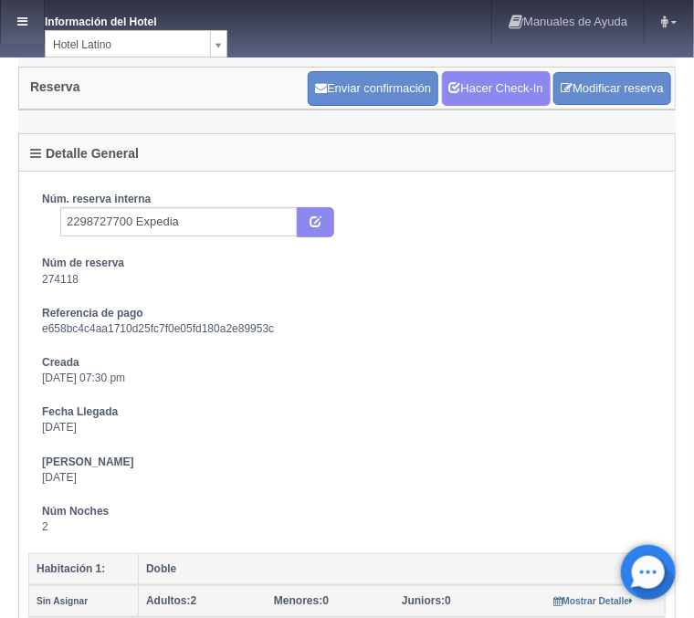
click at [26, 12] on link at bounding box center [22, 22] width 43 height 44
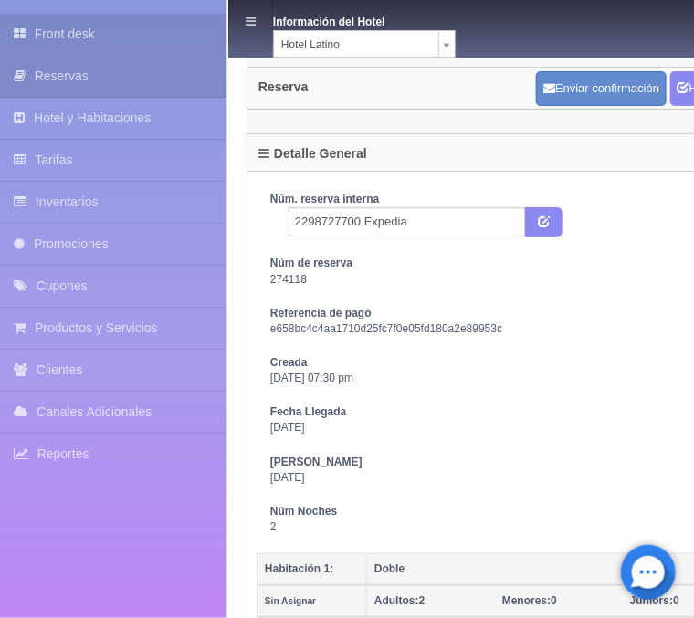
click at [84, 33] on link "Front desk" at bounding box center [113, 34] width 226 height 41
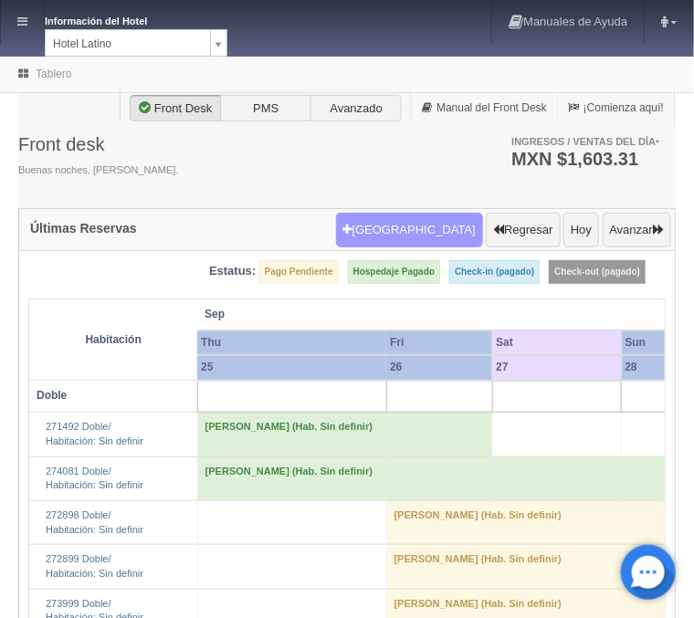
click at [402, 237] on button "Nueva Reserva" at bounding box center [409, 230] width 147 height 35
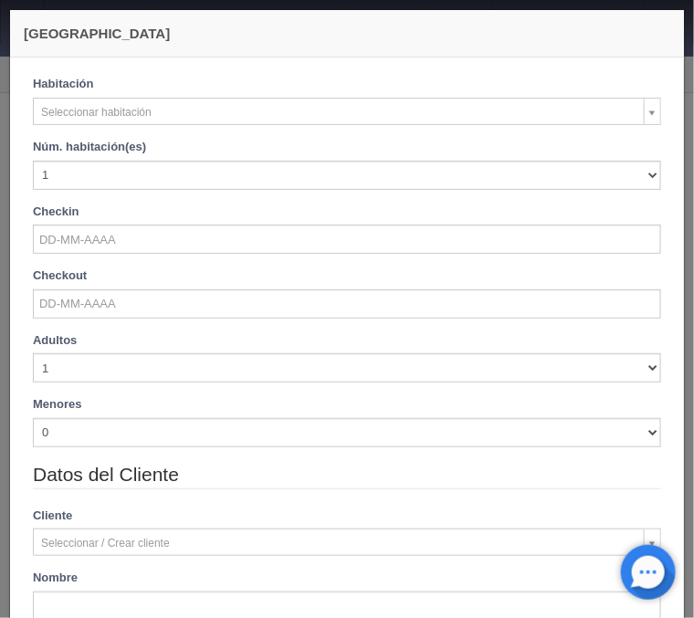
checkbox input "false"
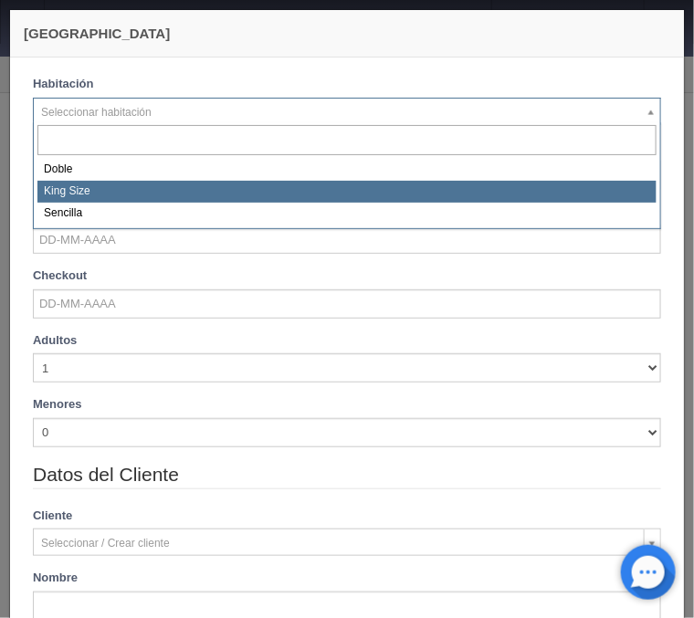
select select "2160"
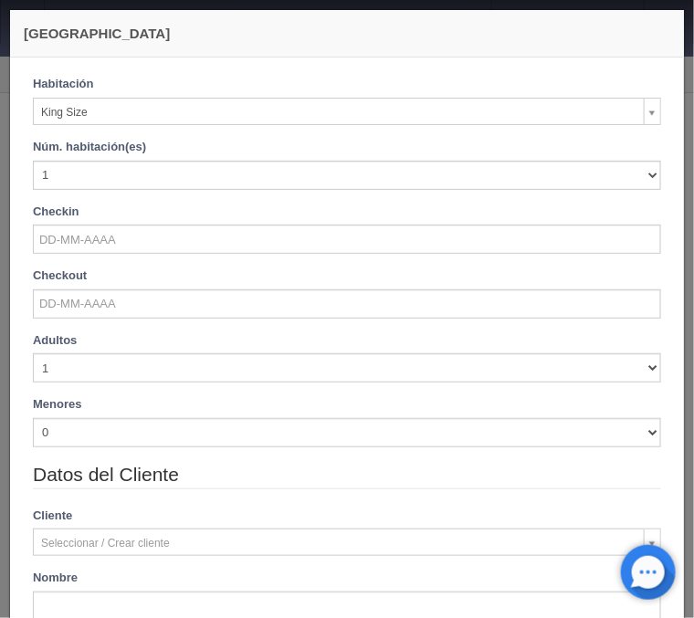
checkbox input "false"
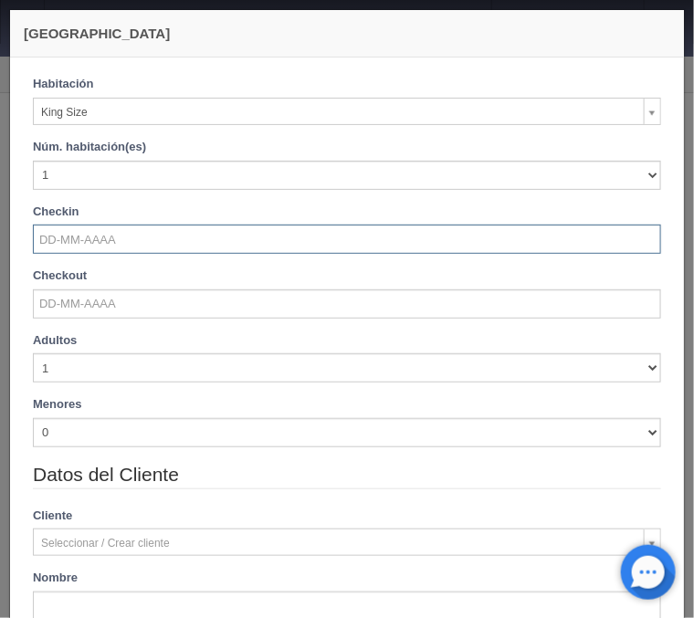
click at [103, 244] on input "text" at bounding box center [347, 239] width 628 height 29
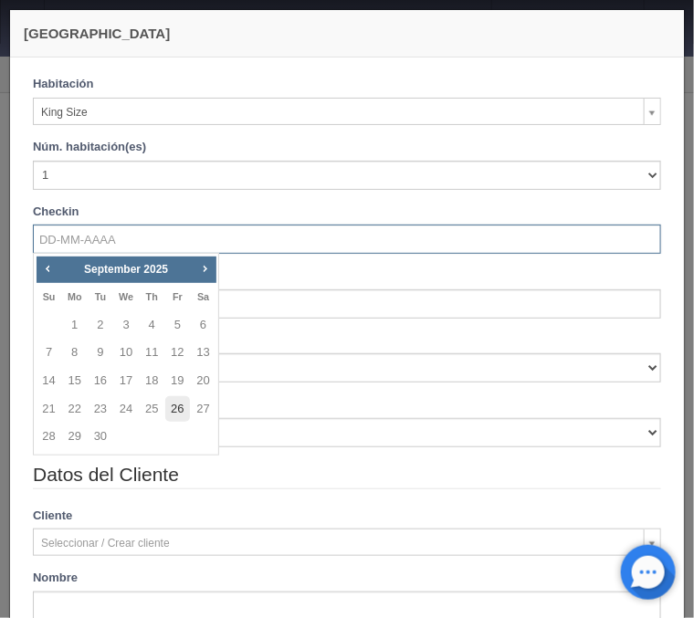
click at [169, 414] on link "26" at bounding box center [177, 409] width 24 height 26
type input "[DATE]"
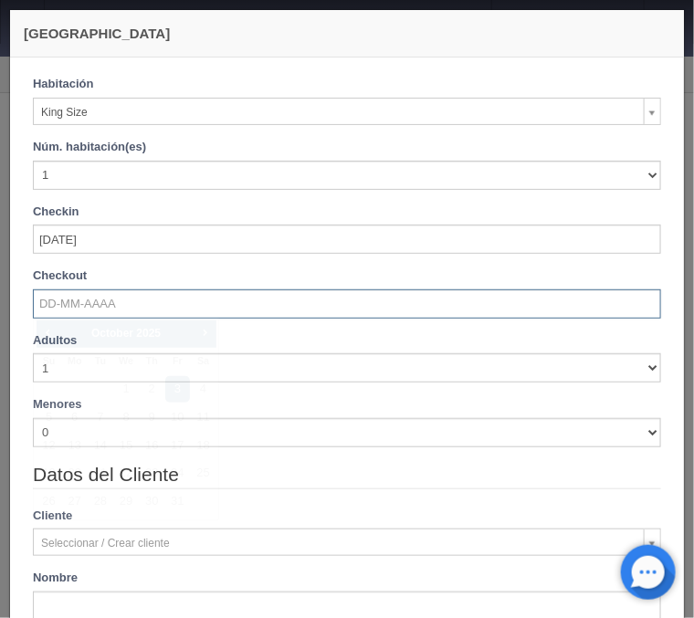
click at [133, 318] on input "text" at bounding box center [347, 303] width 628 height 29
checkbox input "false"
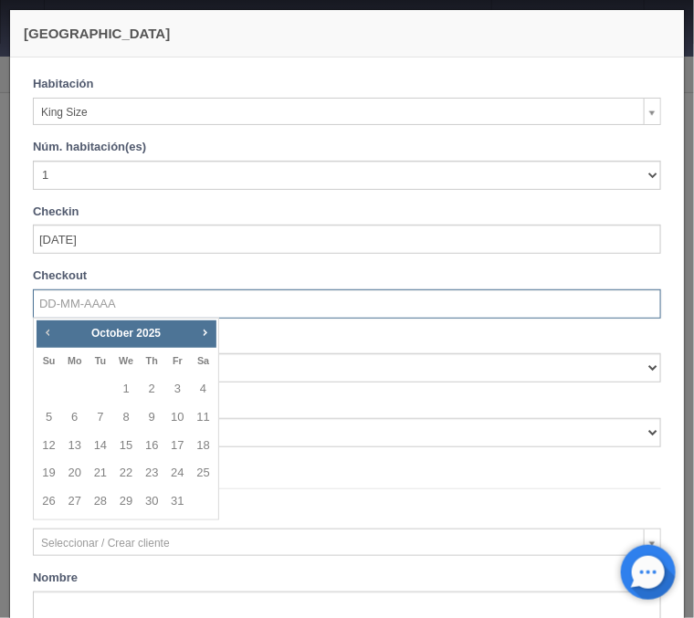
click at [52, 331] on span "Prev" at bounding box center [47, 332] width 15 height 15
click at [204, 478] on link "27" at bounding box center [204, 473] width 24 height 26
type input "27-09-2025"
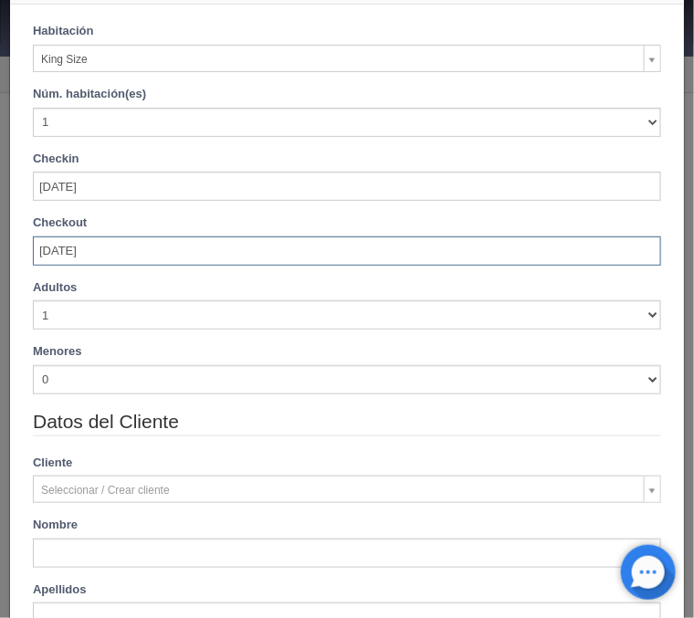
scroll to position [73, 0]
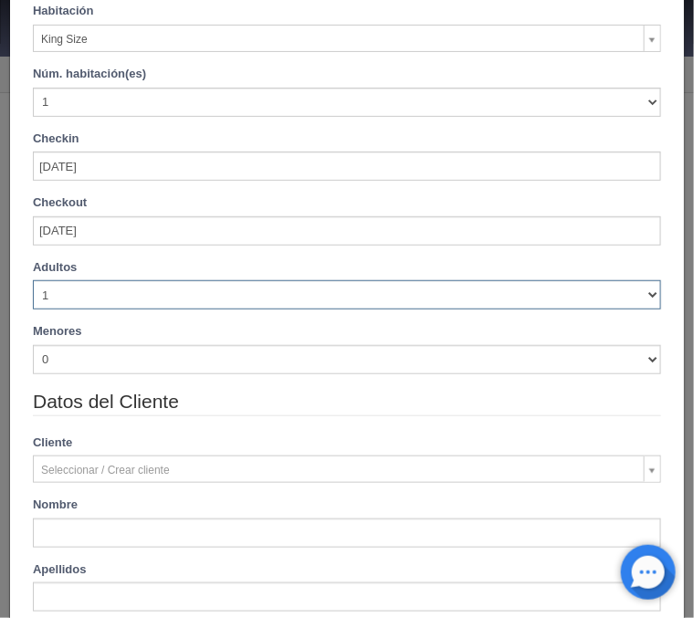
click at [33, 280] on select "1 2 3 4 5 6 7 8 9 10" at bounding box center [347, 294] width 628 height 29
checkbox input "false"
select select "2"
click option "2" at bounding box center [0, 0] width 0 height 0
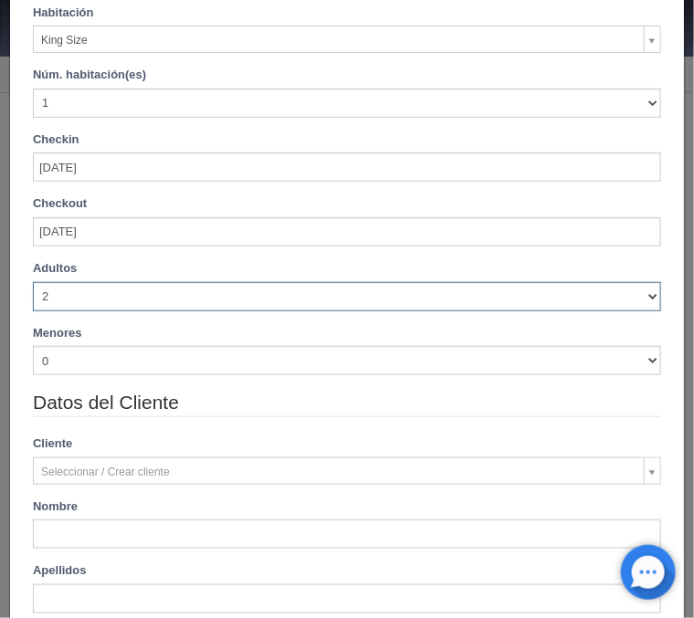
checkbox input "false"
type input "740.00"
checkbox input "false"
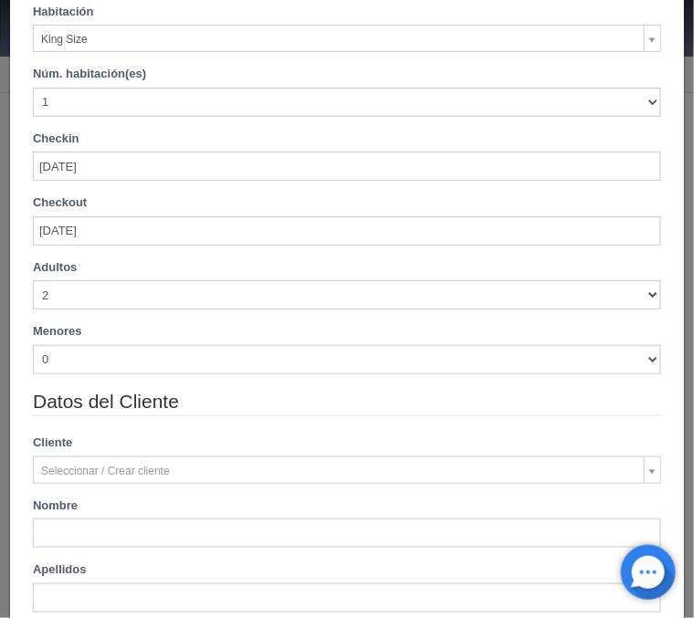
scroll to position [0, 0]
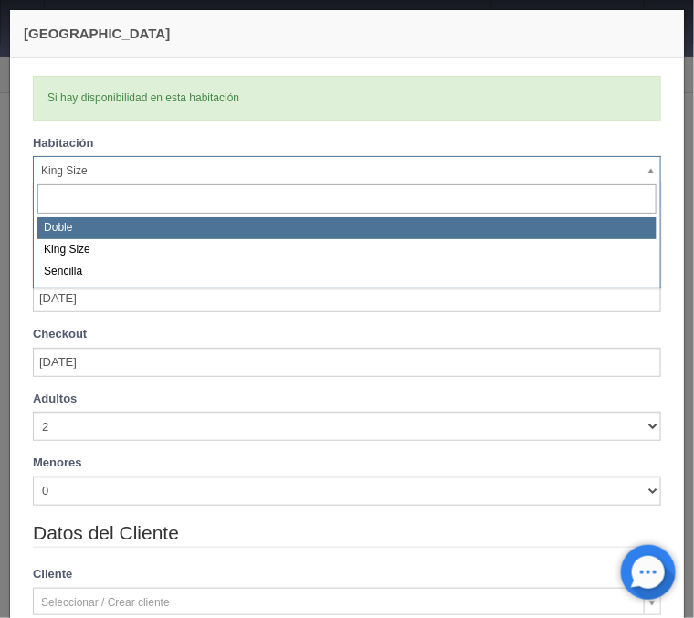
select select "2159"
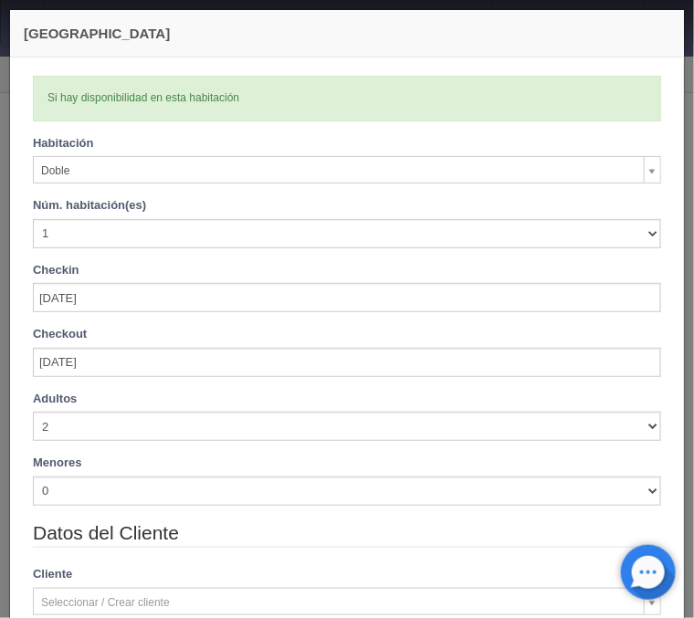
checkbox input "false"
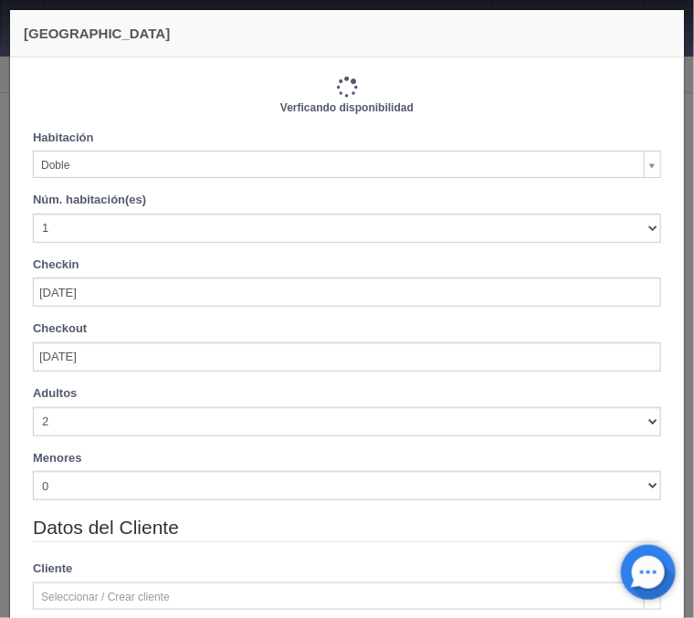
type input "770.00"
checkbox input "false"
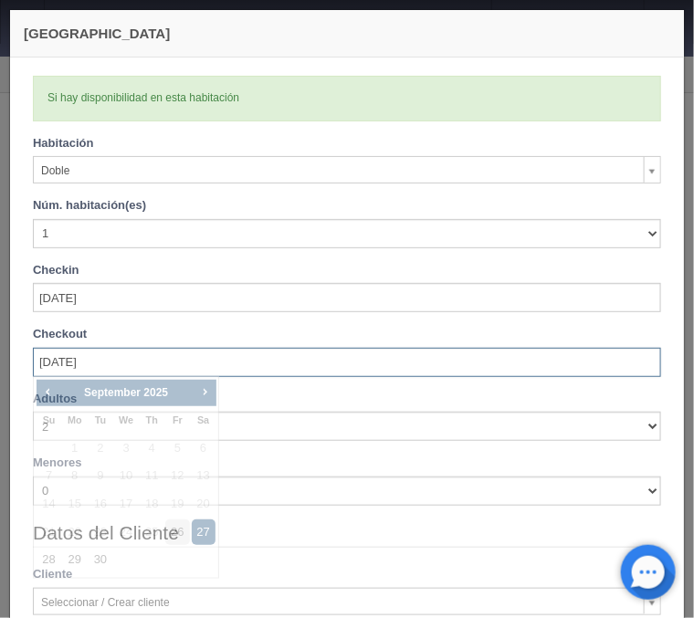
click at [77, 359] on input "27-09-2025" at bounding box center [347, 362] width 628 height 29
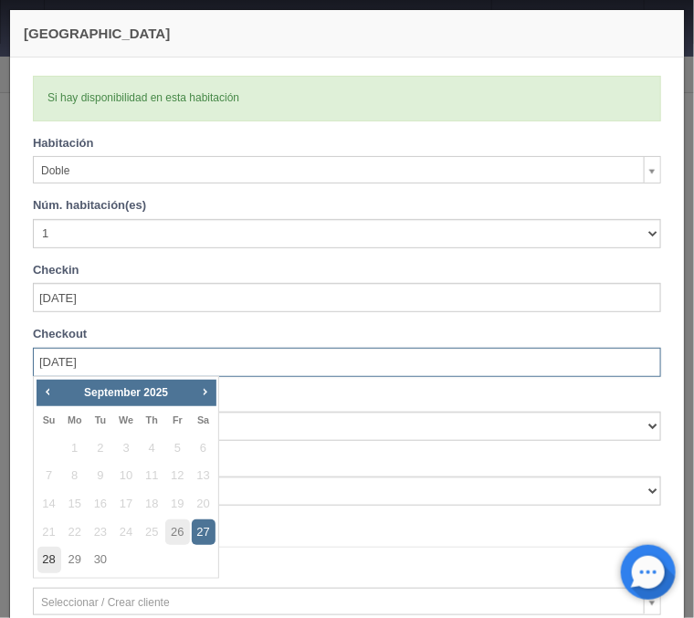
click at [47, 567] on link "28" at bounding box center [49, 560] width 24 height 26
type input "28-09-2025"
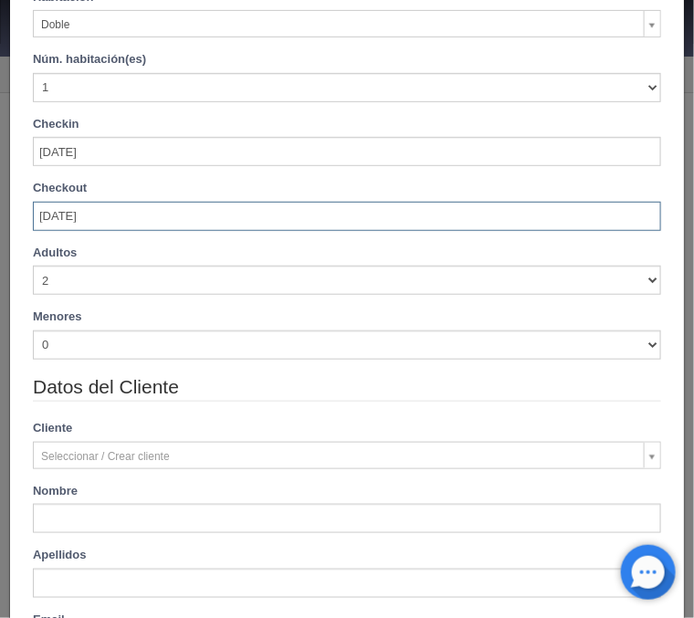
scroll to position [220, 0]
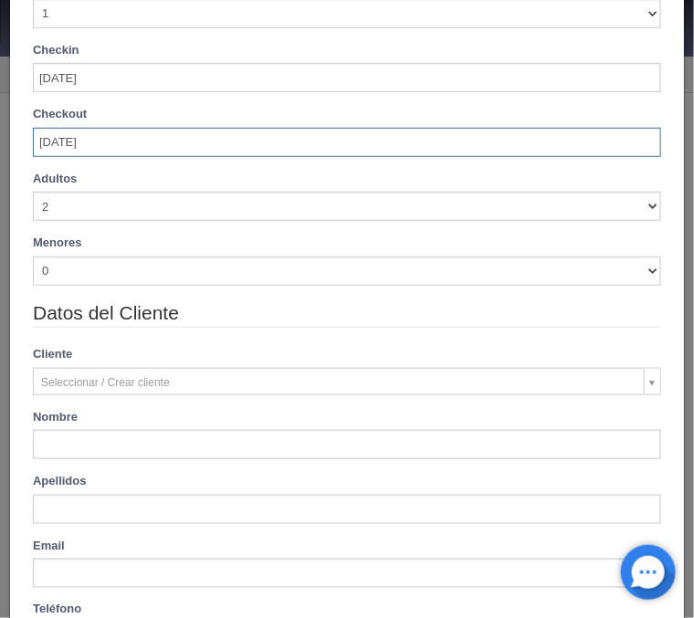
click at [80, 288] on div "Adultos 1 2 3 4 5 6 7 8 9 10 Menores 0 1 2 3 4 5 6 7 8 9 10 Edad menores 0 1 2 …" at bounding box center [347, 235] width 656 height 129
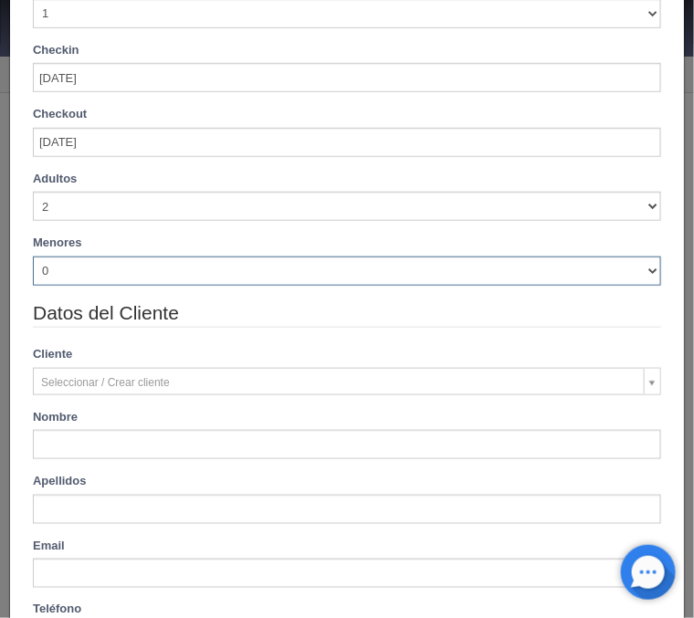
click at [33, 257] on select "0 1 2 3 4 5 6 7 8 9 10" at bounding box center [347, 271] width 628 height 29
checkbox input "false"
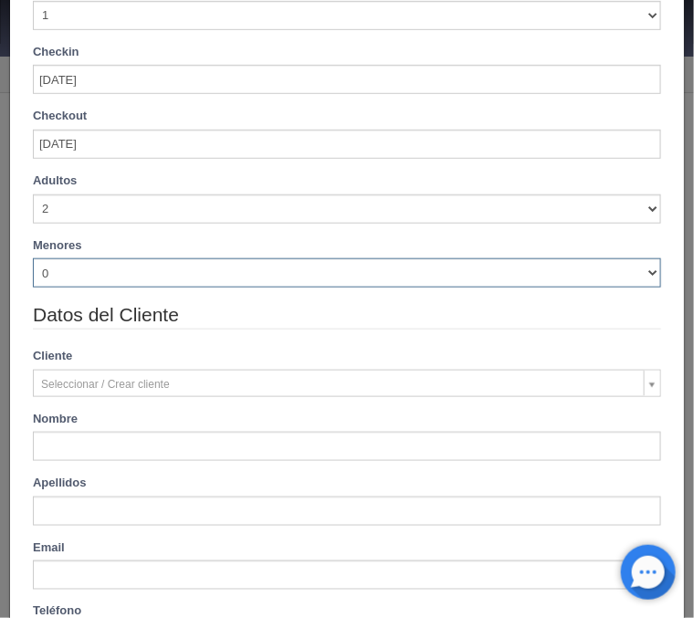
select select "1"
click option "1" at bounding box center [0, 0] width 0 height 0
checkbox input "false"
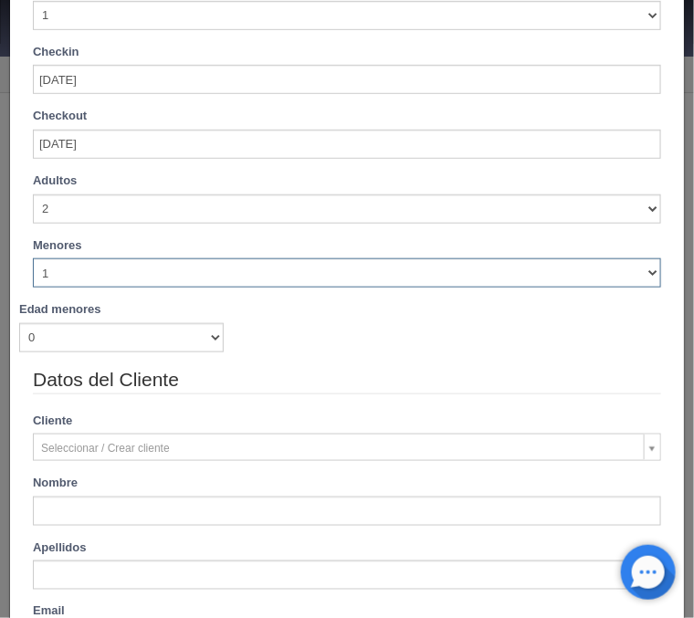
type input "1540.00"
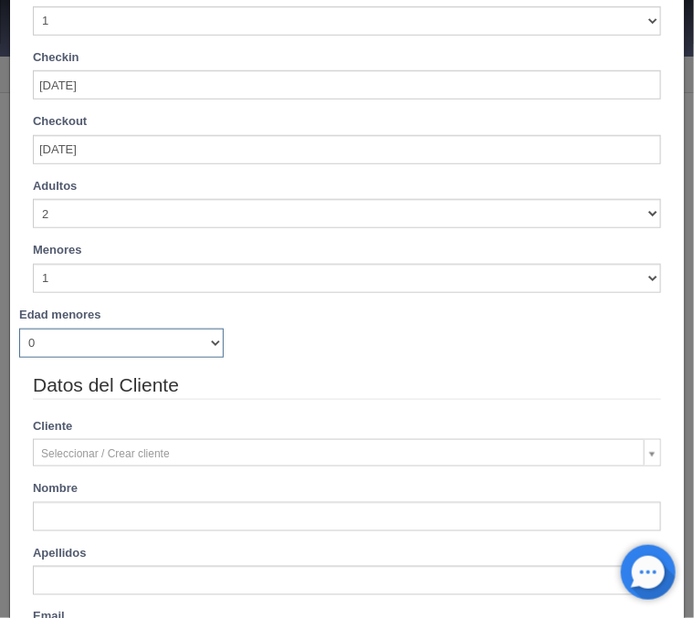
scroll to position [220, 0]
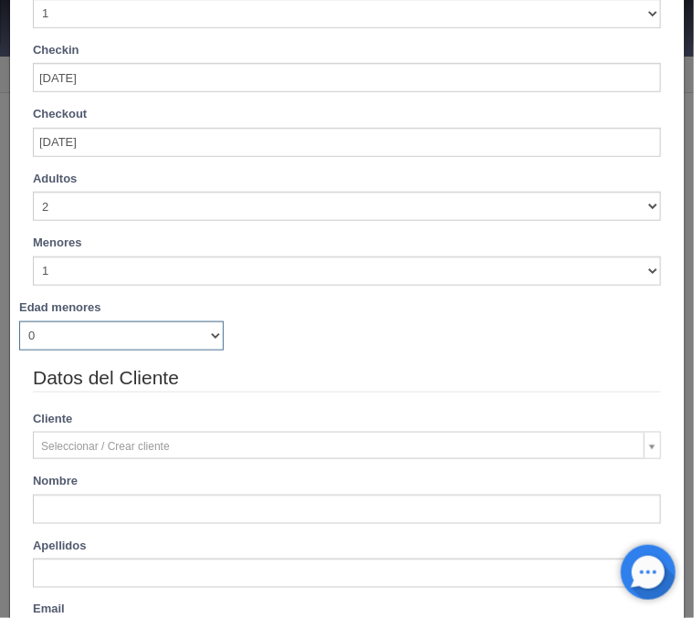
click at [19, 321] on select "0 1 2 3 4 5 6 7 8 9 10 11 12 13 14 15 16 17 18" at bounding box center [121, 335] width 205 height 29
checkbox input "false"
select select "5"
click option "5" at bounding box center [0, 0] width 0 height 0
checkbox input "false"
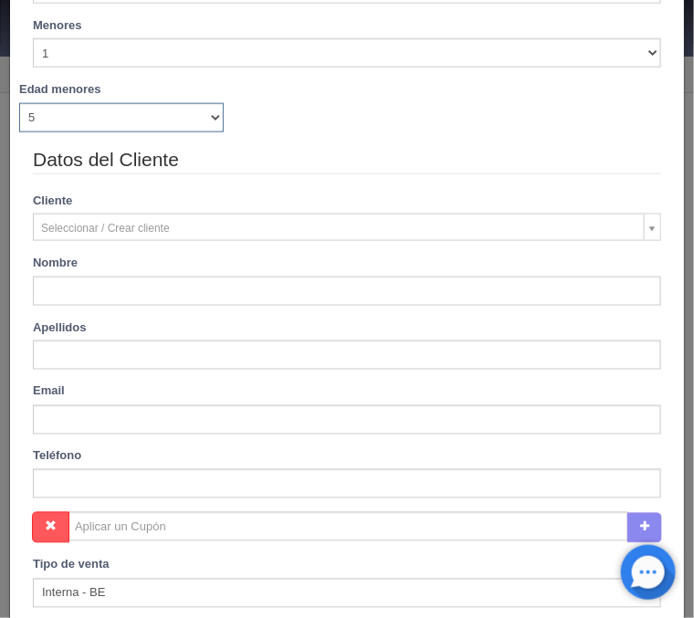
type input "1740.00"
checkbox input "false"
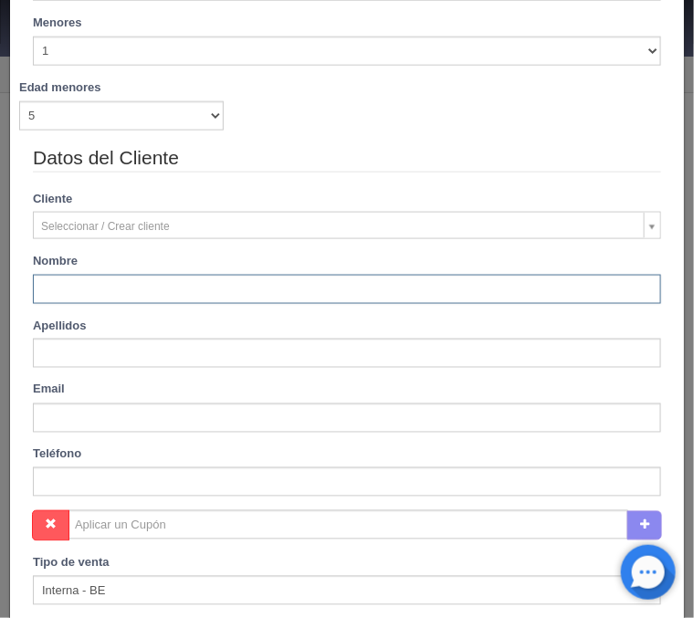
click at [161, 289] on input "text" at bounding box center [347, 289] width 628 height 29
type input "Alejandro"
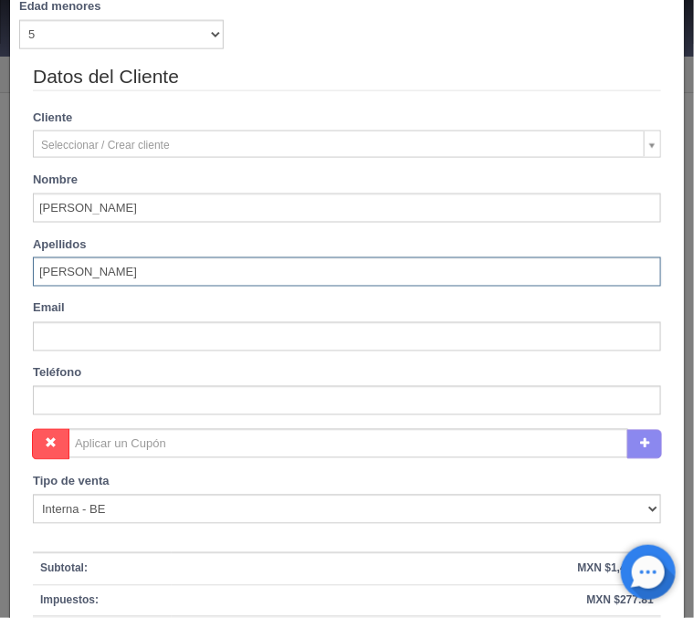
scroll to position [734, 0]
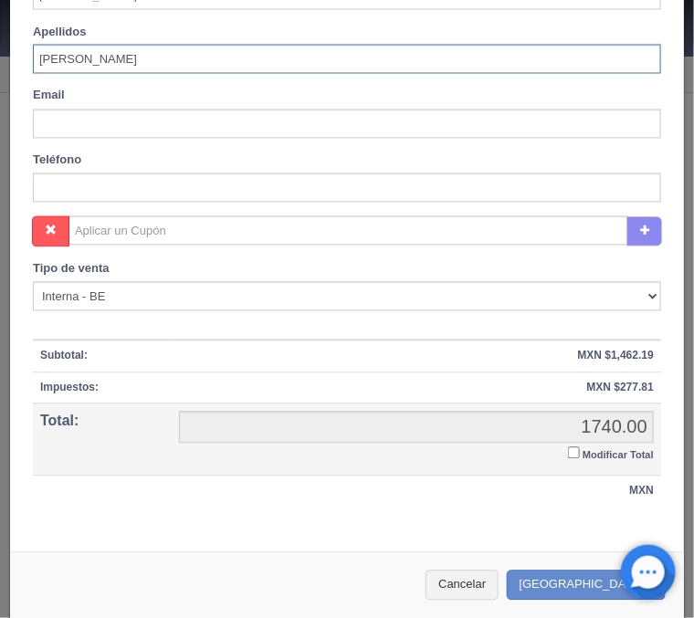
type input "Mora"
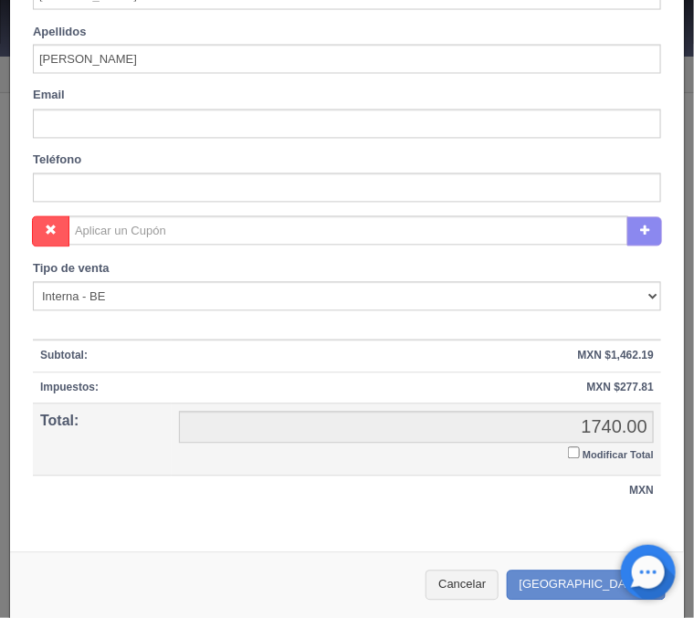
click at [573, 454] on input "Modificar Total" at bounding box center [574, 453] width 12 height 12
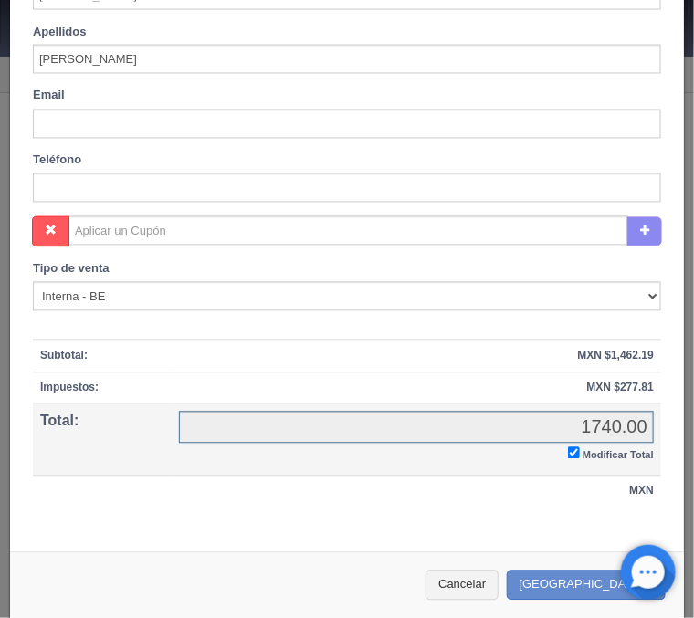
checkbox input "true"
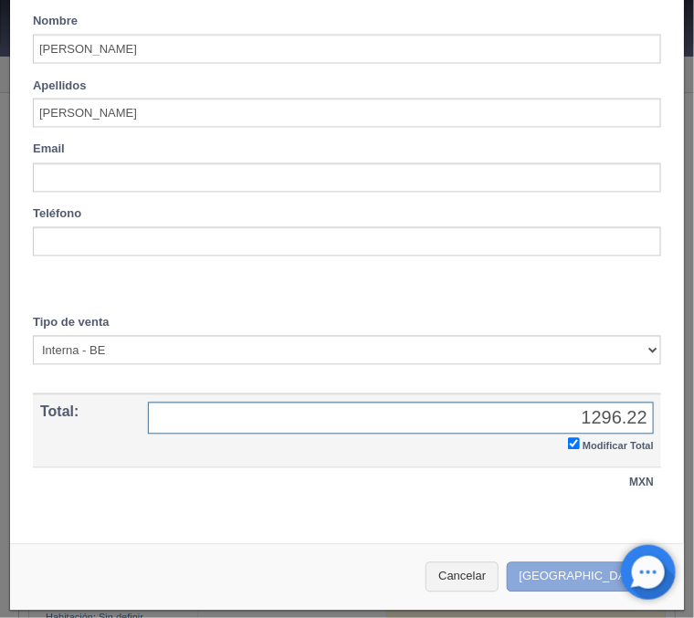
type input "1296.22"
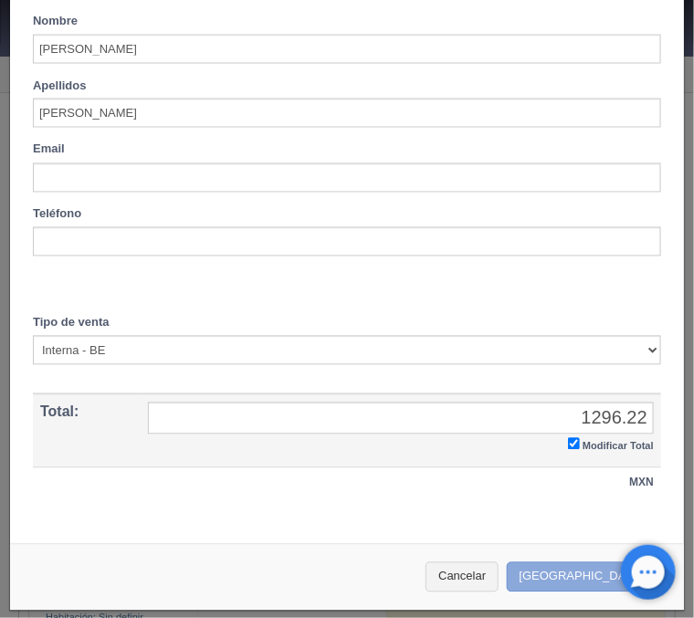
click at [571, 575] on button "[GEOGRAPHIC_DATA]" at bounding box center [586, 577] width 159 height 30
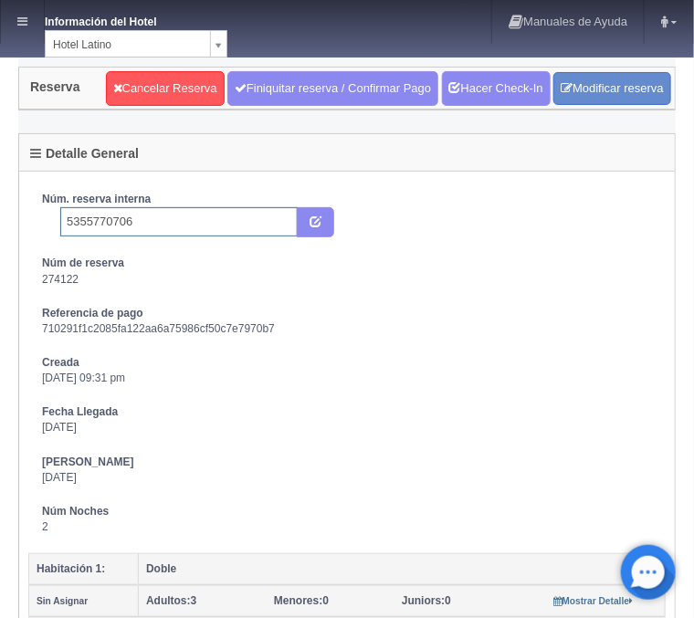
click at [158, 221] on input "5355770706" at bounding box center [178, 221] width 237 height 29
type input "5355770706 Booking"
click at [308, 222] on button "submit" at bounding box center [315, 222] width 37 height 31
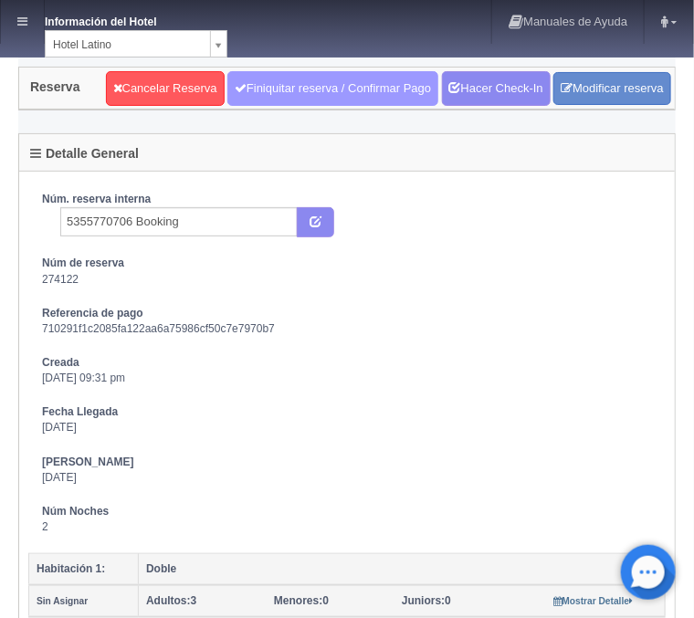
click at [312, 97] on link "Finiquitar reserva / Confirmar Pago" at bounding box center [332, 88] width 211 height 35
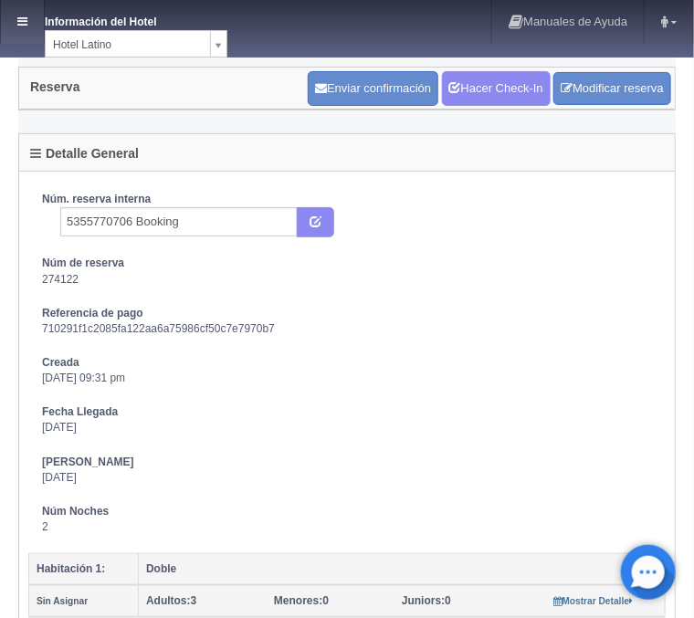
click at [37, 23] on link at bounding box center [22, 22] width 43 height 44
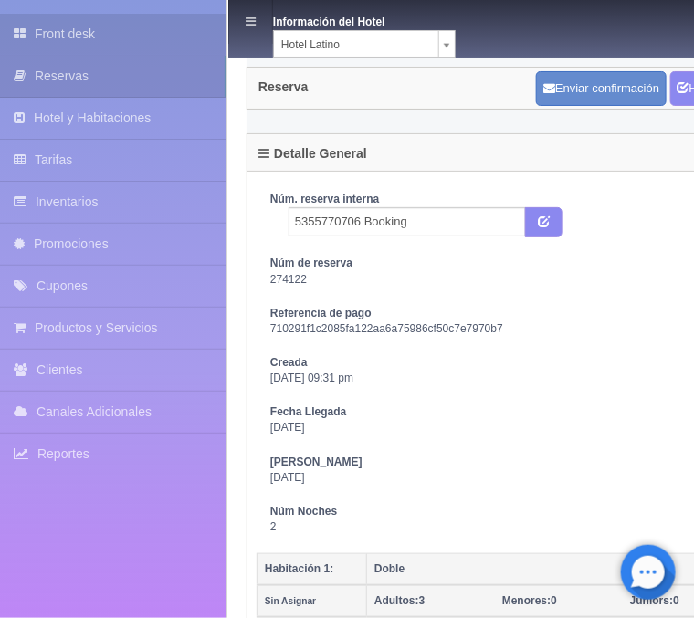
click at [65, 38] on link "Front desk" at bounding box center [113, 34] width 226 height 41
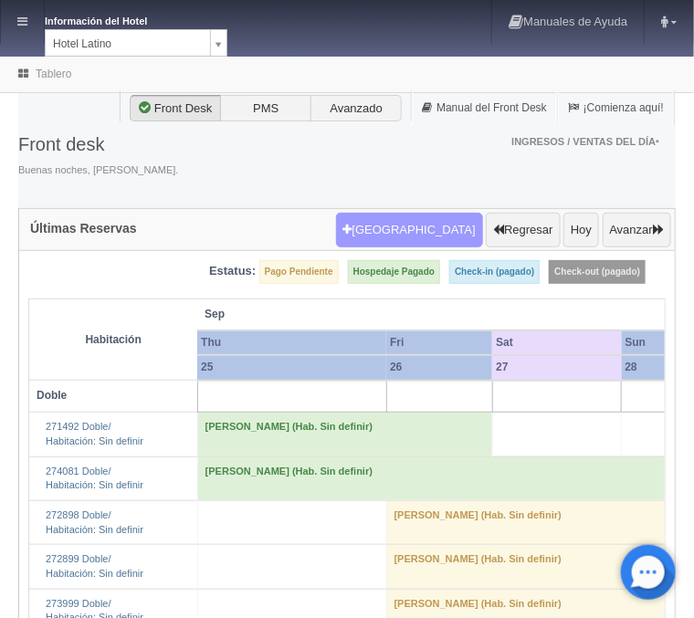
click at [447, 227] on button "[GEOGRAPHIC_DATA]" at bounding box center [409, 230] width 147 height 35
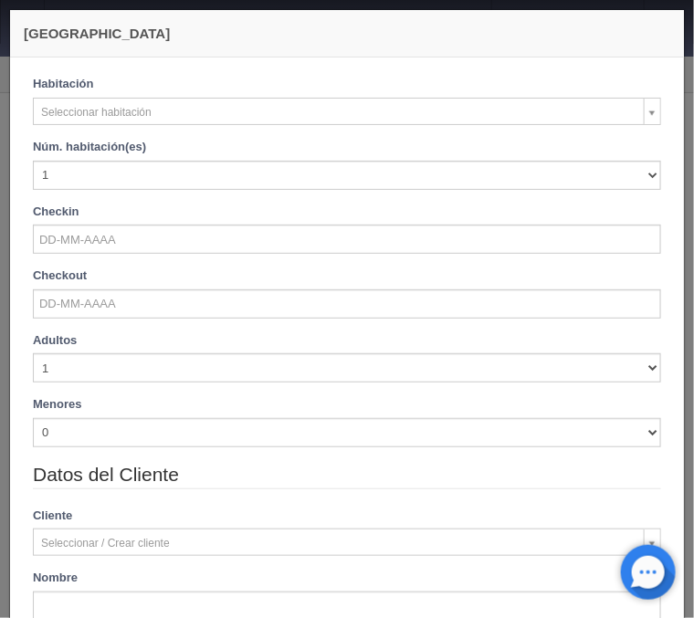
checkbox input "false"
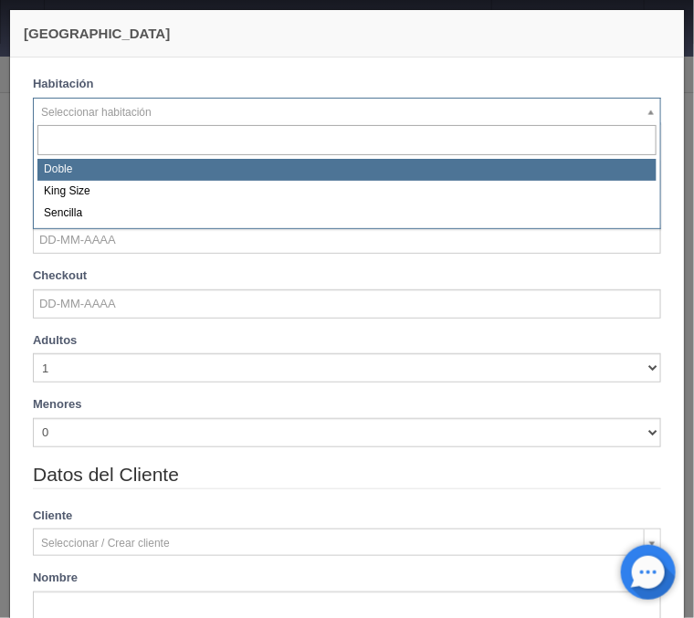
select select "2159"
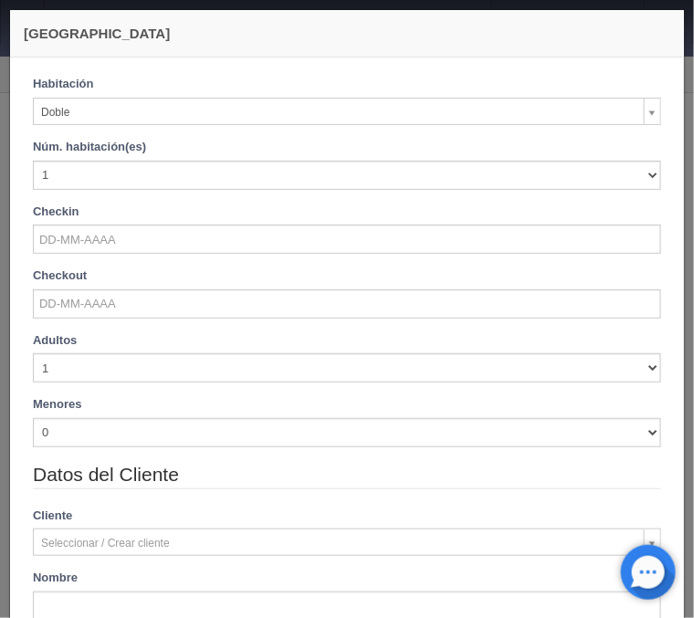
checkbox input "false"
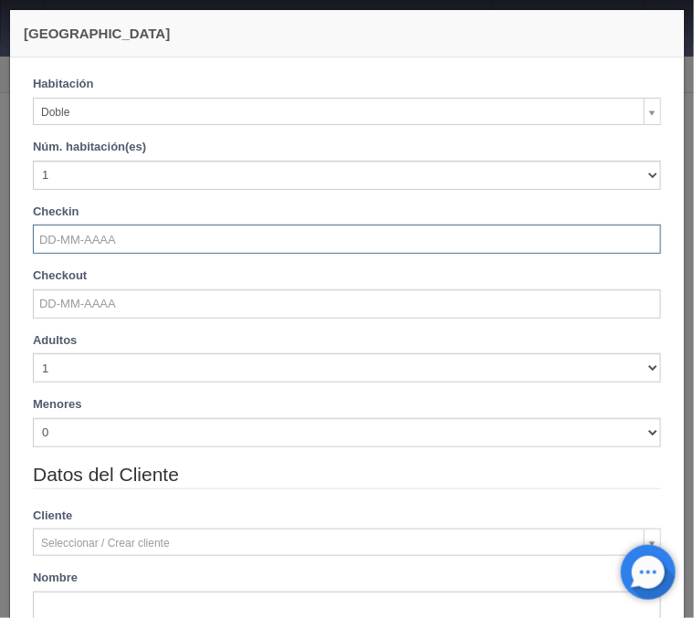
click at [88, 239] on input "text" at bounding box center [347, 239] width 628 height 29
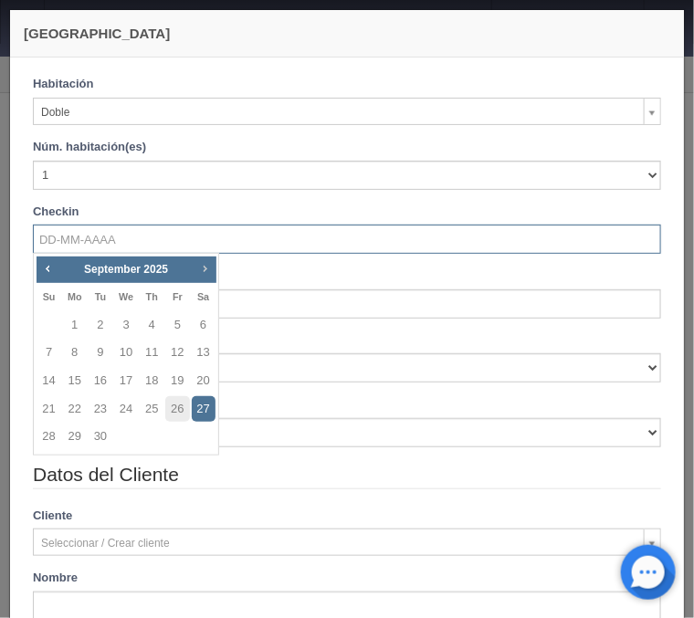
click at [199, 271] on span "Next" at bounding box center [204, 268] width 15 height 15
click at [106, 381] on link "16" at bounding box center [101, 381] width 24 height 26
type input "16-12-2025"
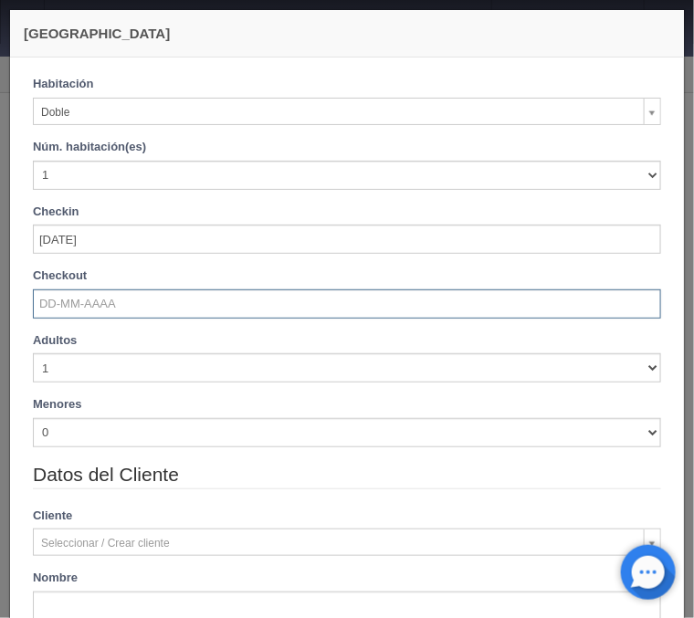
click at [84, 309] on input "text" at bounding box center [347, 303] width 628 height 29
checkbox input "false"
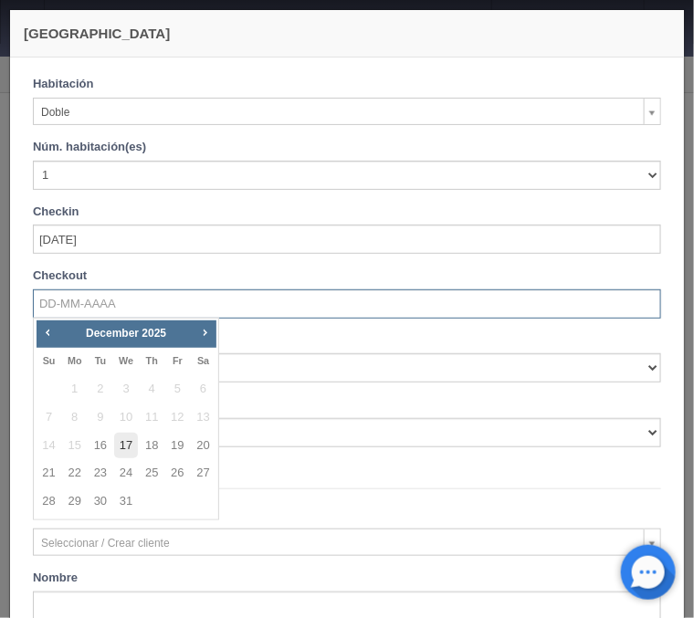
click at [117, 446] on link "17" at bounding box center [126, 446] width 24 height 26
type input "17-12-2025"
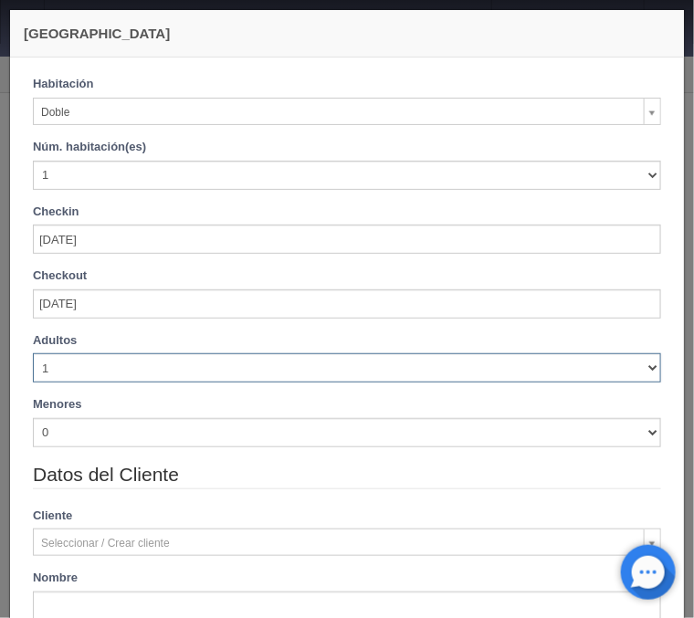
click at [33, 353] on select "1 2 3 4 5 6 7 8 9 10" at bounding box center [347, 367] width 628 height 29
checkbox input "false"
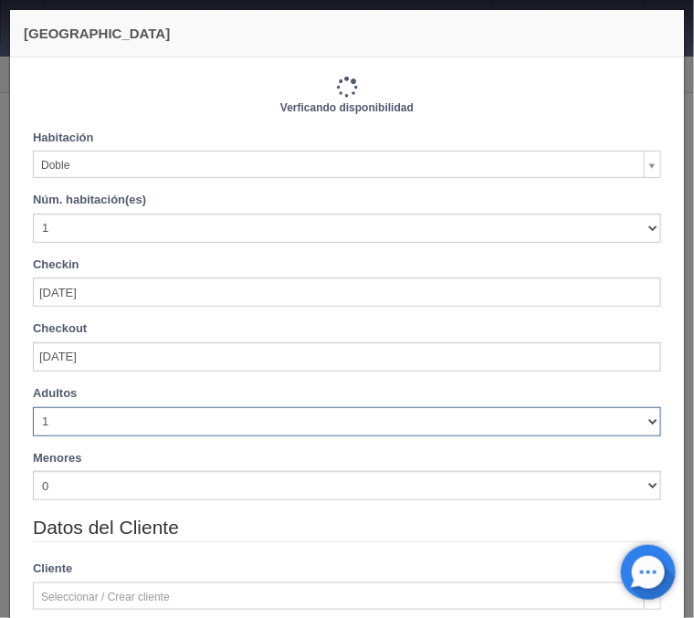
select select "2"
click option "2" at bounding box center [0, 0] width 0 height 0
checkbox input "false"
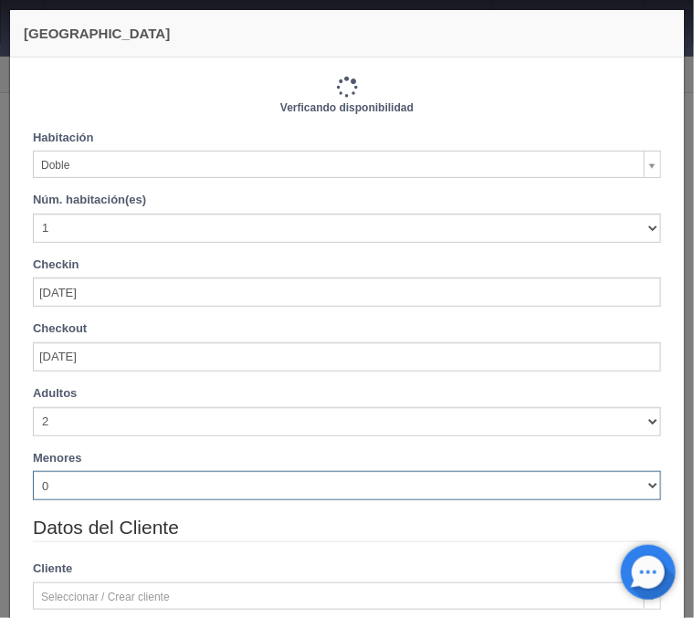
click at [33, 471] on select "0 1 2 3 4 5 6 7 8 9 10" at bounding box center [347, 485] width 628 height 29
select select "1"
click option "1" at bounding box center [0, 0] width 0 height 0
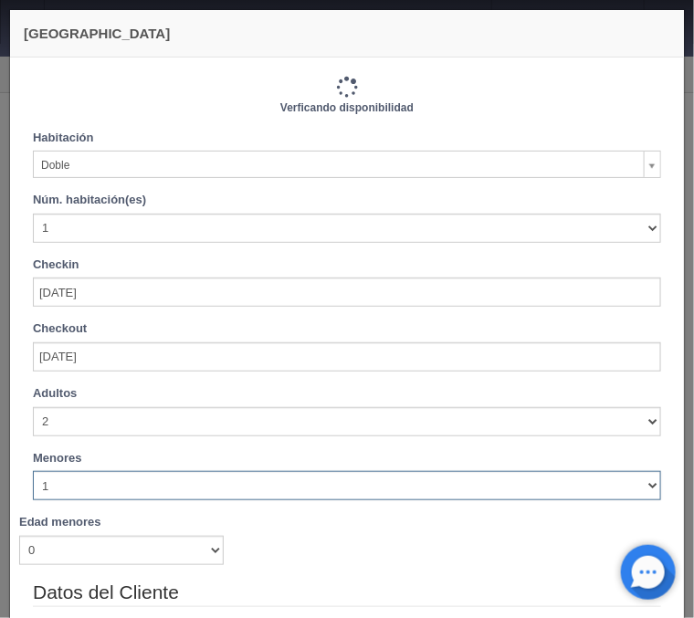
checkbox input "false"
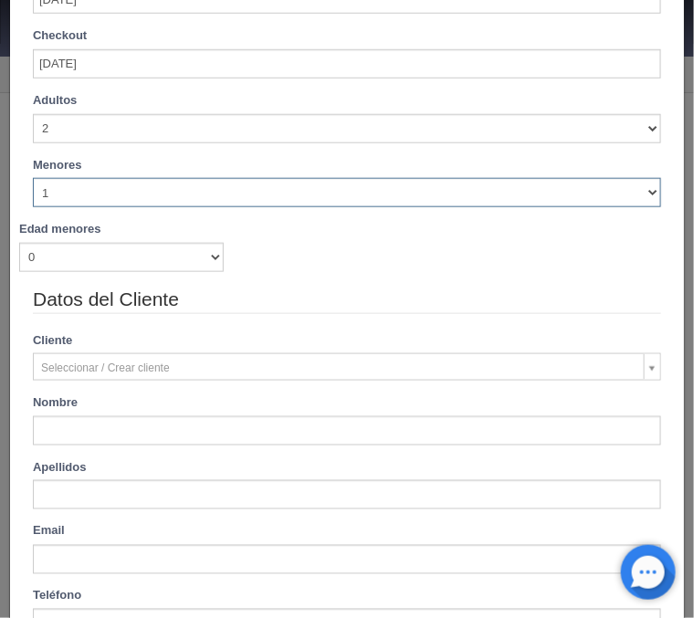
type input "770.00"
checkbox input "false"
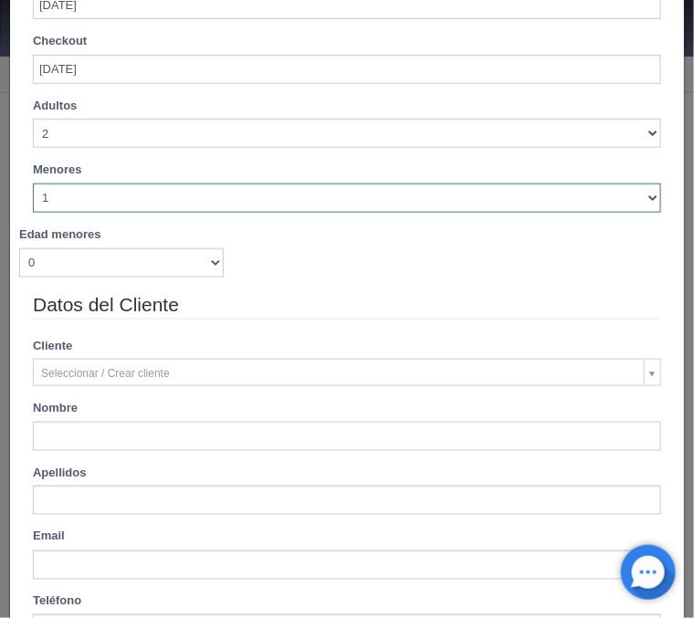
scroll to position [300, 0]
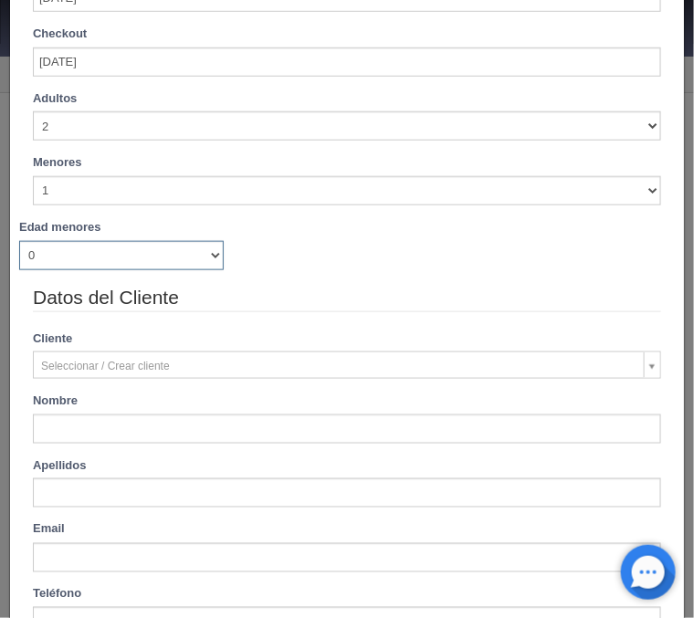
click at [19, 241] on select "0 1 2 3 4 5 6 7 8 9 10 11 12 13 14 15 16 17 18" at bounding box center [121, 255] width 205 height 29
select select "9"
click option "9" at bounding box center [0, 0] width 0 height 0
checkbox input "false"
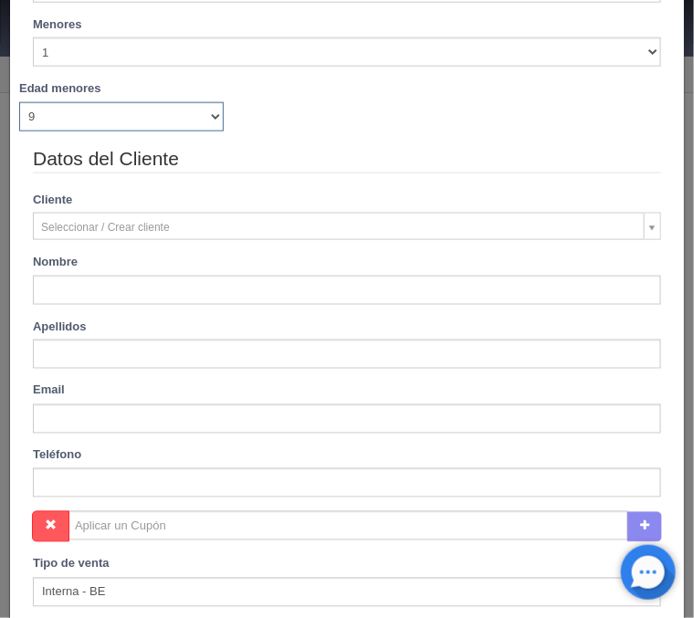
scroll to position [513, 0]
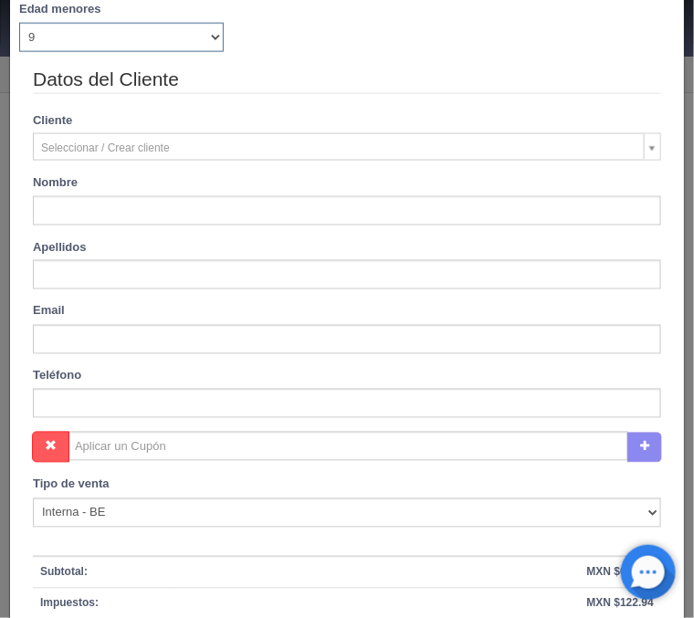
type input "770.00"
checkbox input "false"
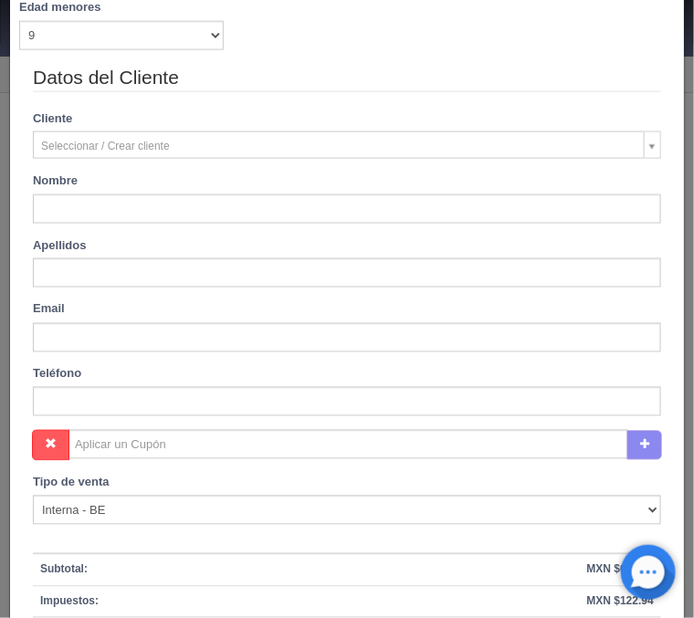
type input "Hernan"
checkbox input "false"
type input "870.00"
checkbox input "false"
type input "Garcia lopez"
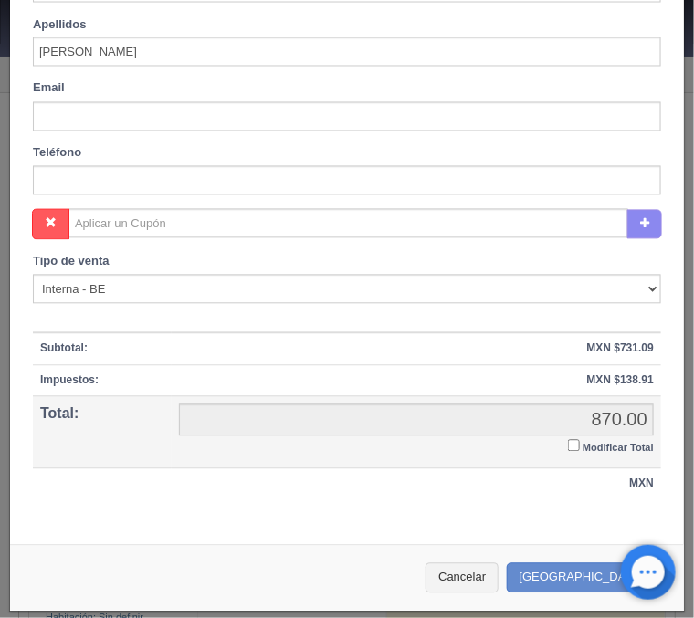
scroll to position [744, 0]
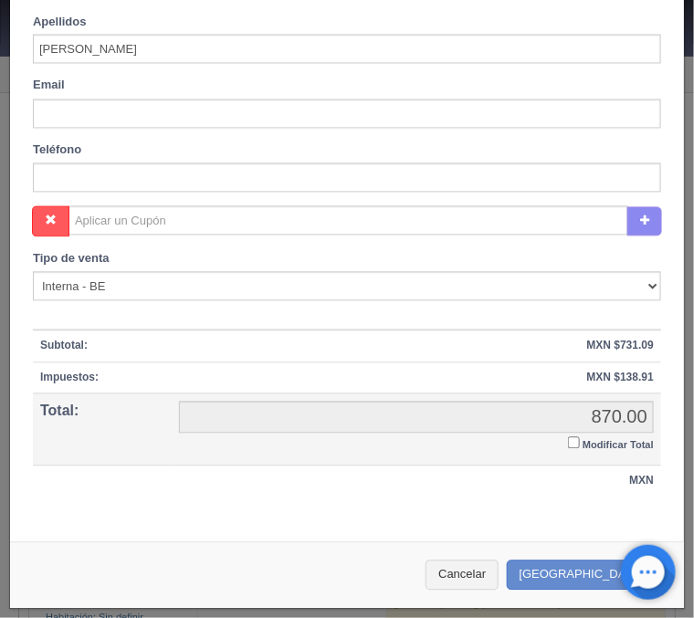
click at [572, 445] on input "Modificar Total" at bounding box center [574, 443] width 12 height 12
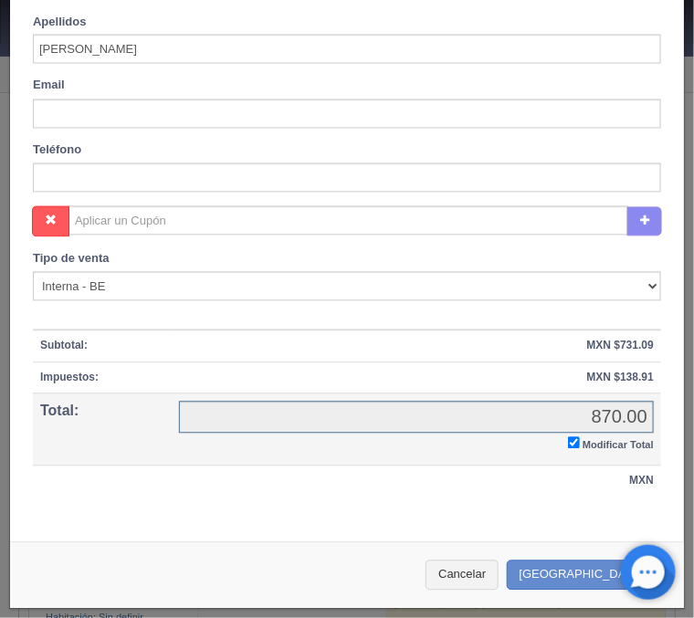
checkbox input "true"
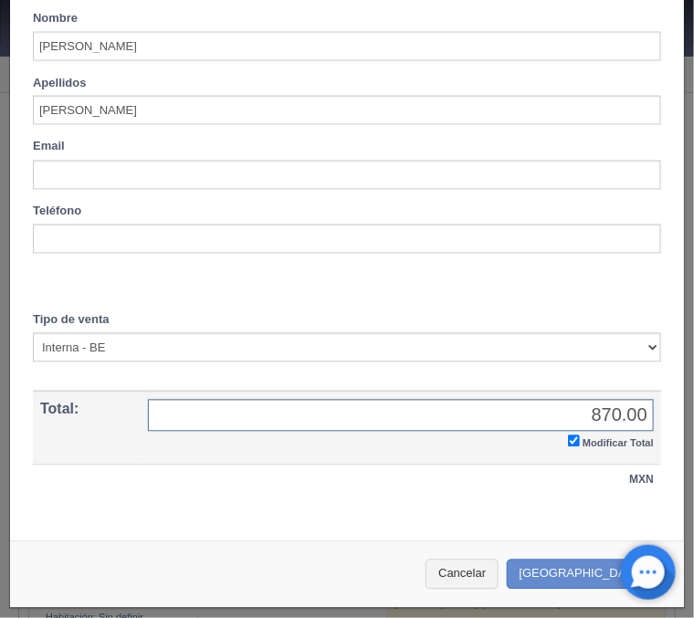
scroll to position [680, 0]
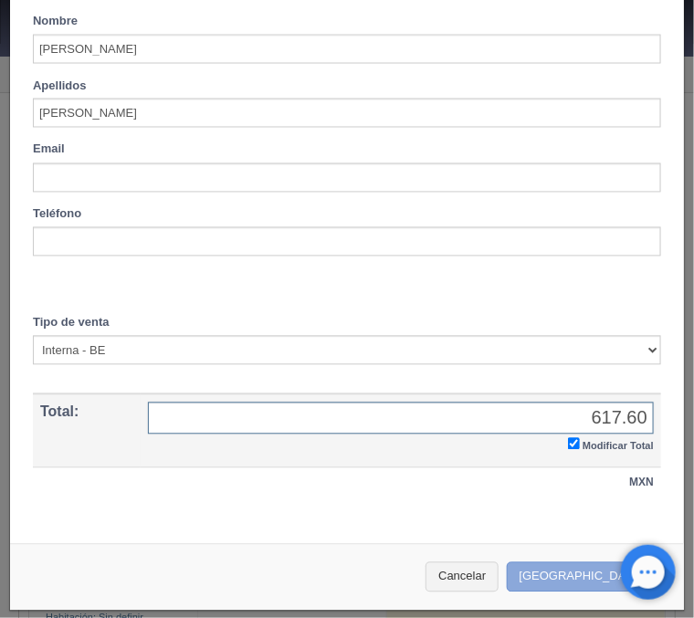
type input "617.60"
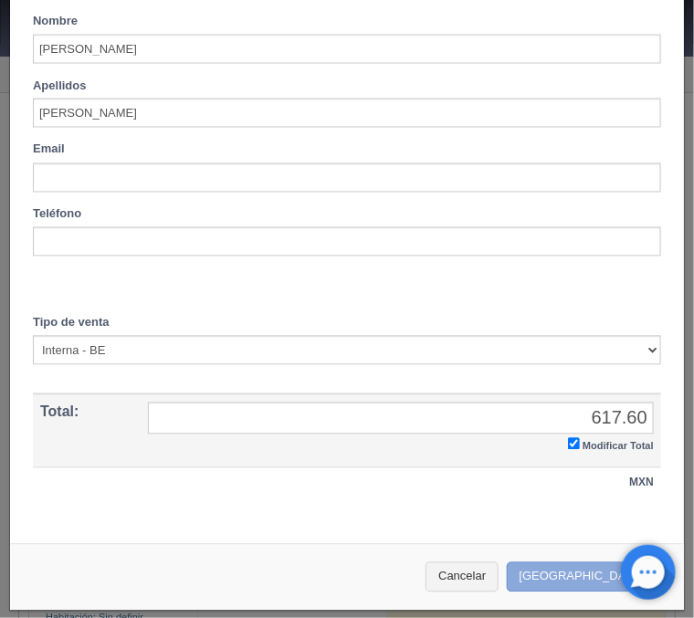
click at [578, 568] on button "Crear Reserva" at bounding box center [586, 577] width 159 height 30
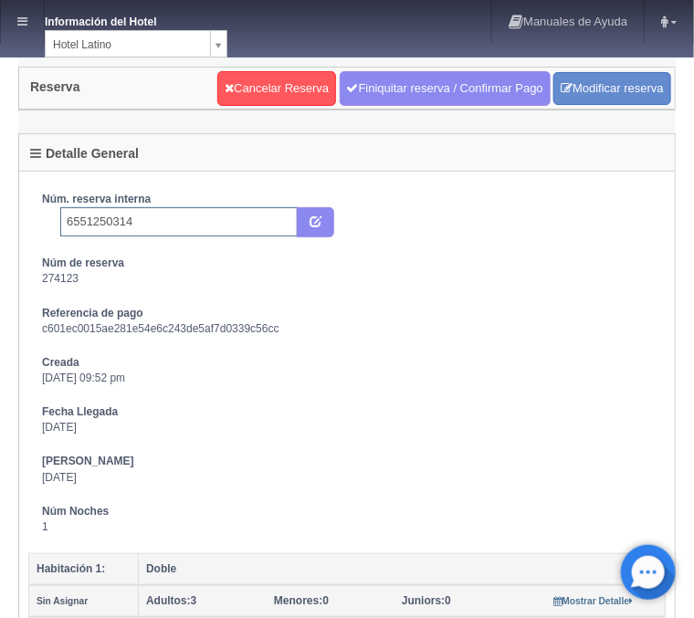
click at [170, 221] on input "6551250314" at bounding box center [178, 221] width 237 height 29
type input "6551250314 Booking"
click at [317, 221] on icon "submit" at bounding box center [316, 221] width 12 height 12
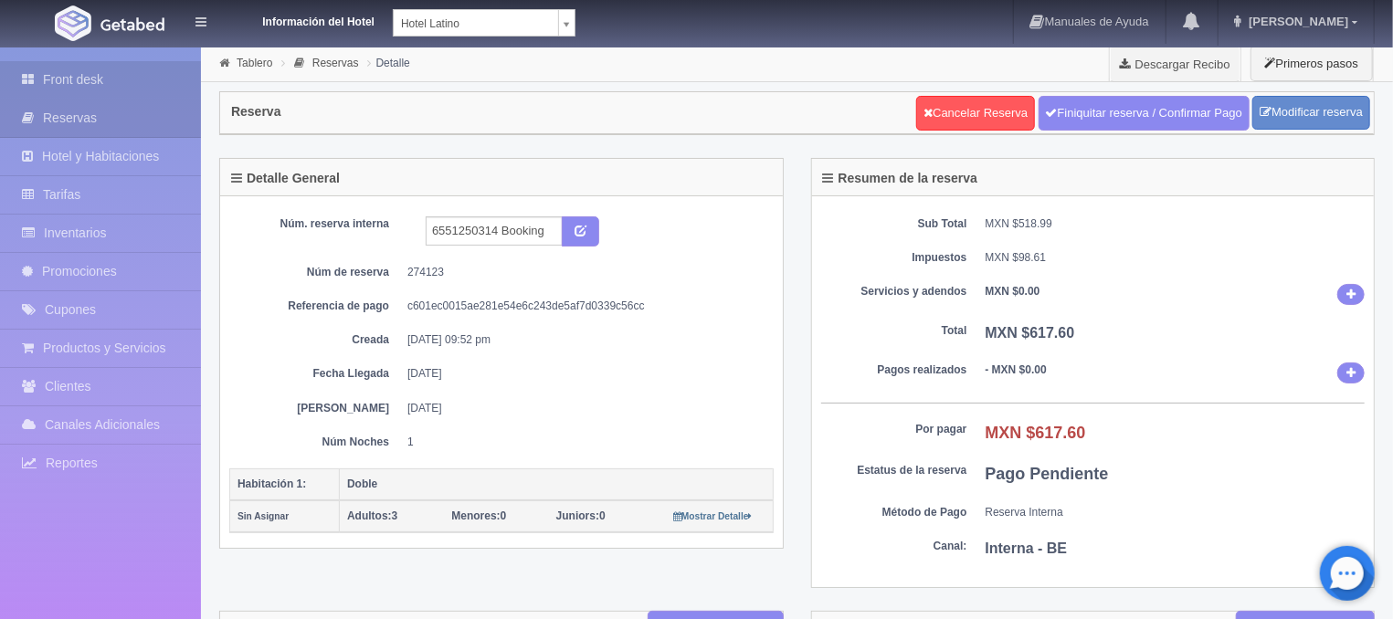
click at [47, 82] on link "Front desk" at bounding box center [100, 79] width 201 height 37
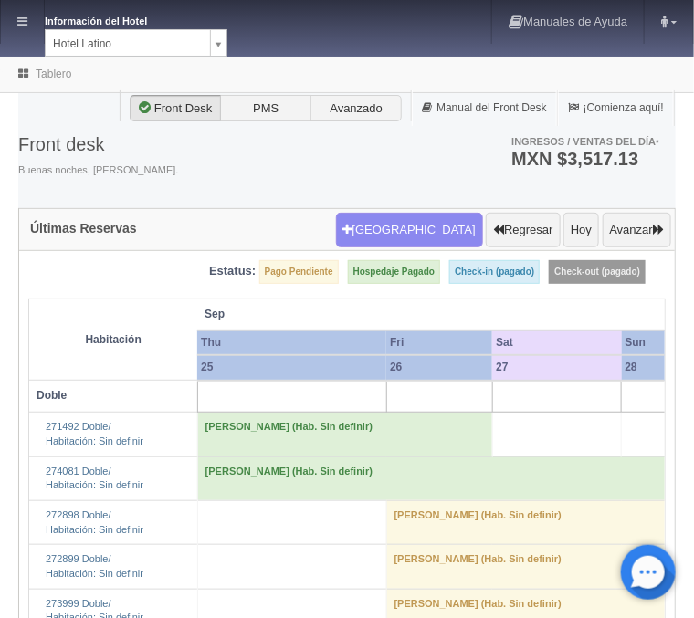
click at [420, 247] on div "[GEOGRAPHIC_DATA] Regresar [DATE] Avanzar" at bounding box center [503, 229] width 344 height 45
click at [421, 234] on button "[GEOGRAPHIC_DATA]" at bounding box center [409, 230] width 147 height 35
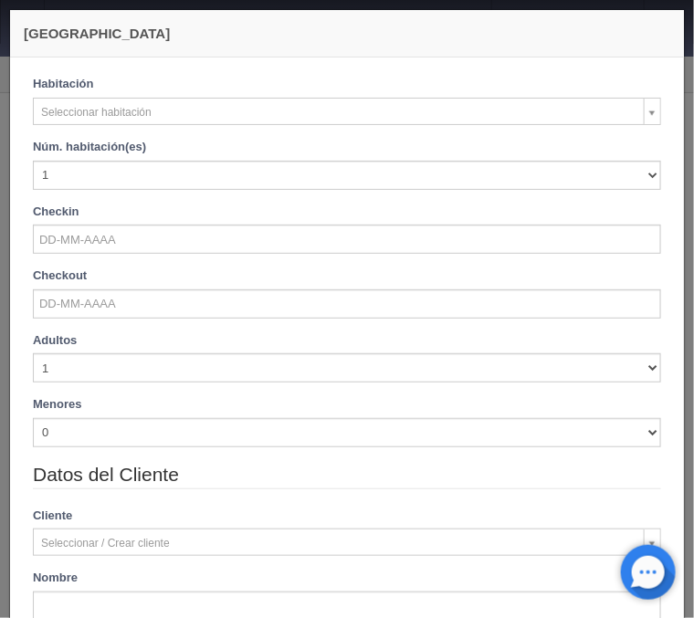
checkbox input "false"
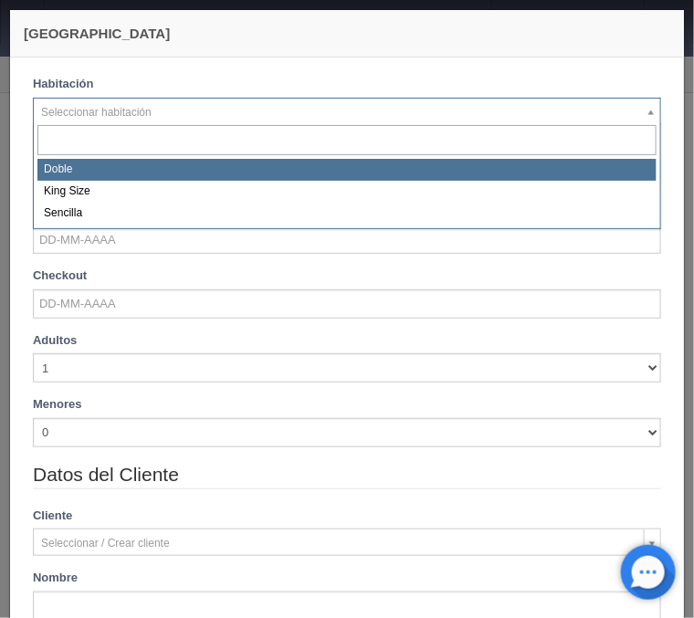
select select "2159"
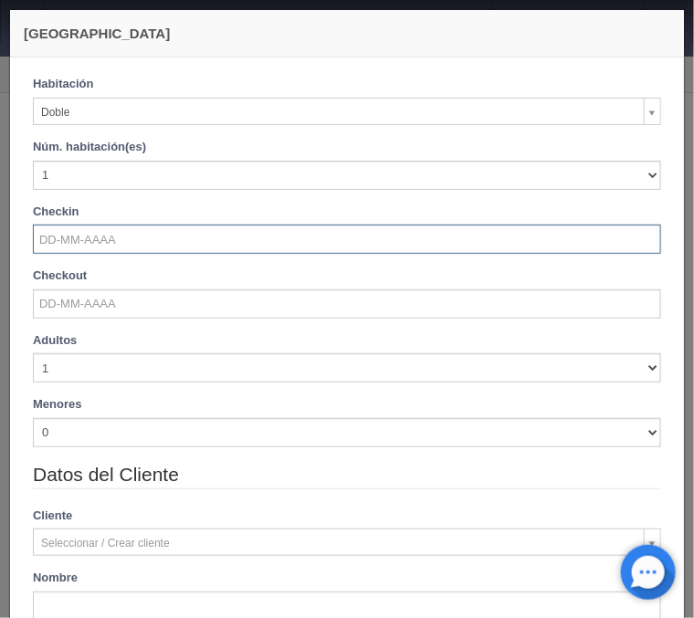
click at [70, 236] on input "text" at bounding box center [347, 239] width 628 height 29
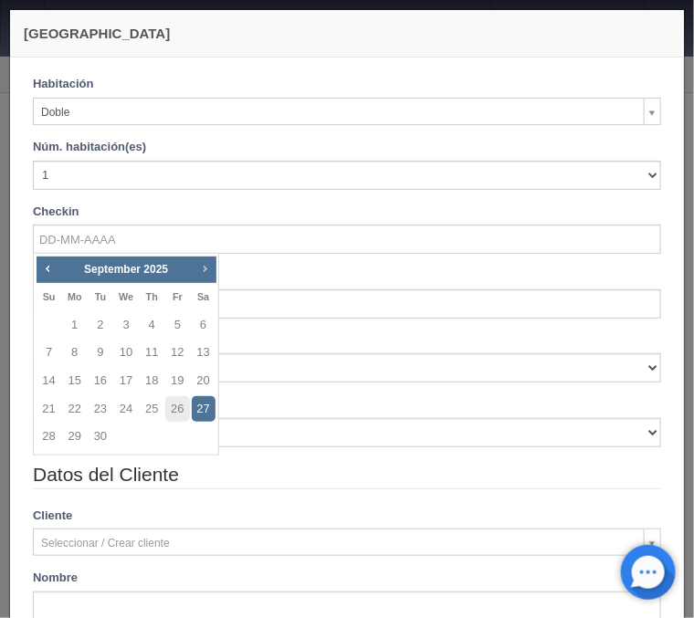
click at [211, 262] on span "Next" at bounding box center [204, 268] width 15 height 15
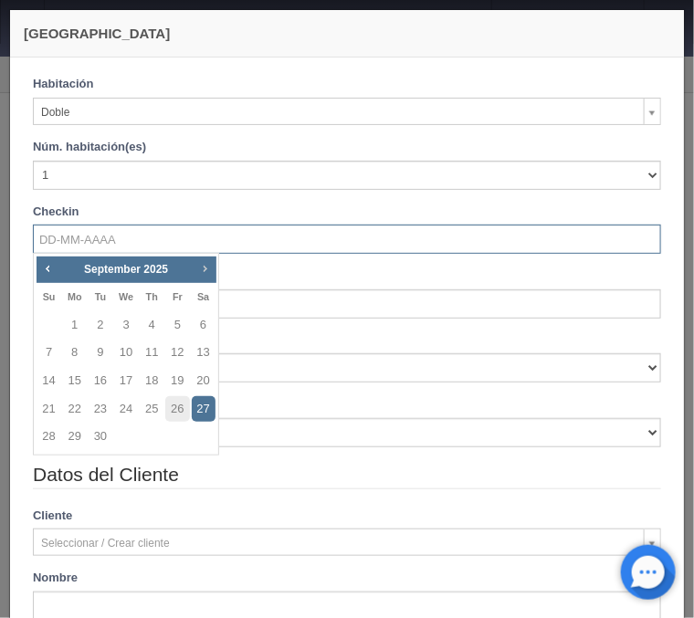
checkbox input "false"
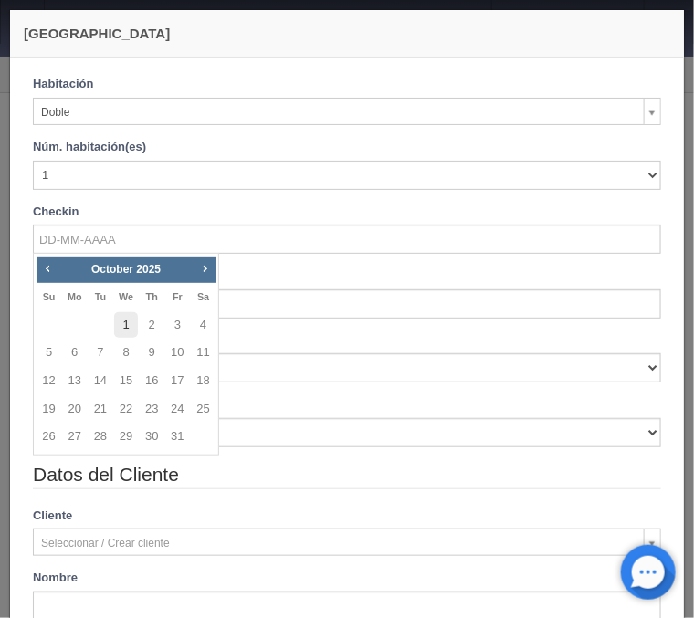
click at [123, 335] on link "1" at bounding box center [126, 325] width 24 height 26
type input "[DATE]"
checkbox input "false"
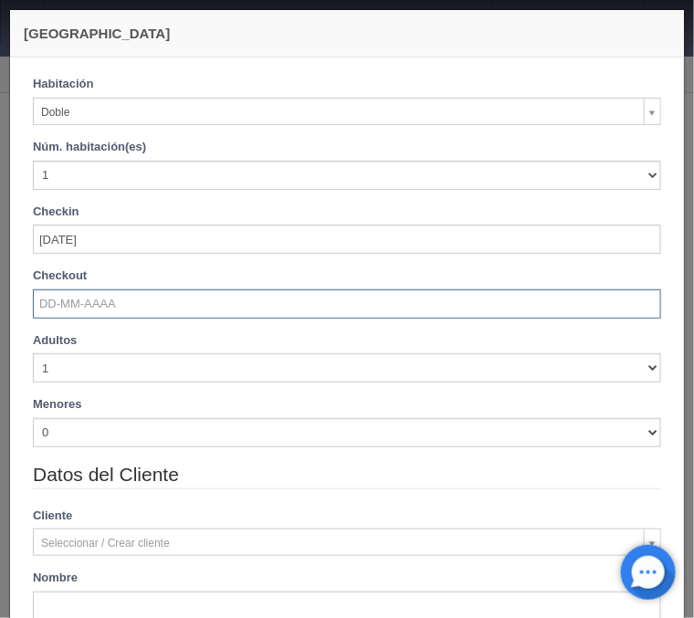
click at [92, 303] on input "text" at bounding box center [347, 303] width 628 height 29
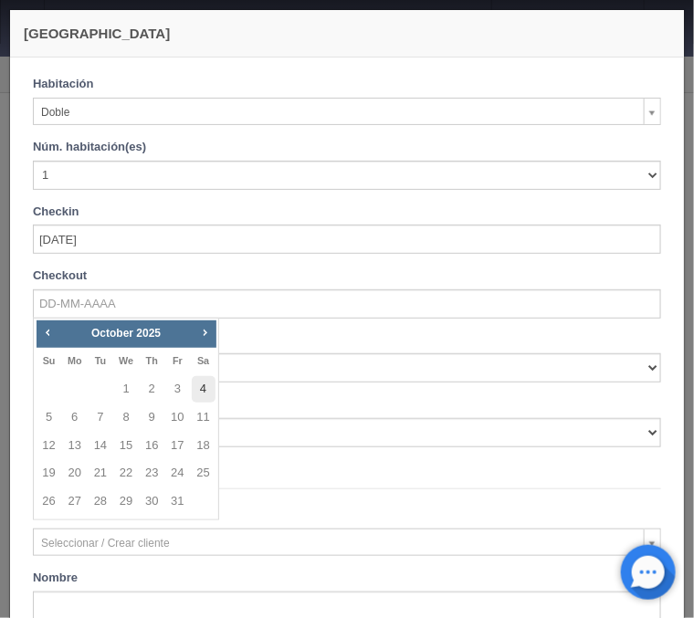
click at [206, 393] on link "4" at bounding box center [204, 389] width 24 height 26
type input "[DATE]"
checkbox input "false"
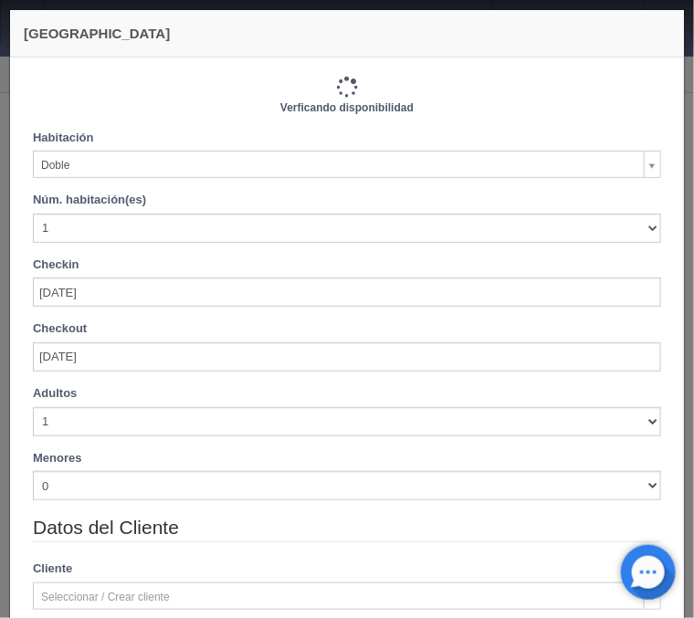
type input "2310.00"
checkbox input "false"
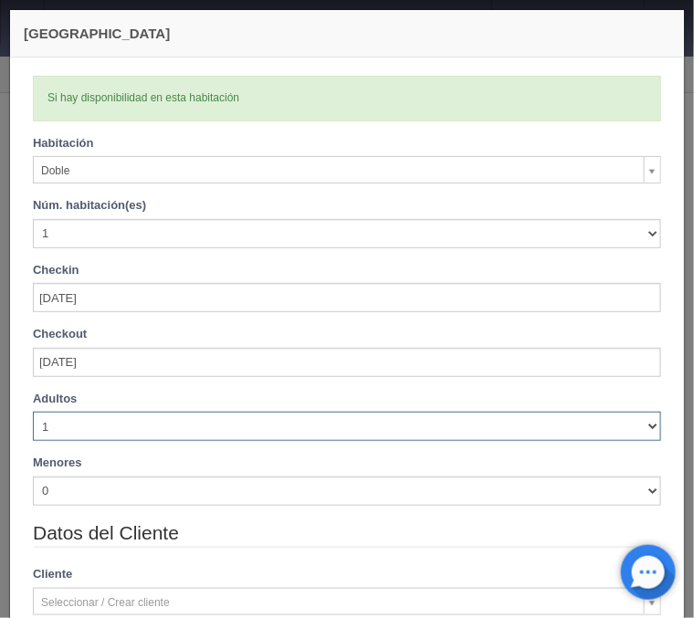
click at [33, 412] on select "1 2 3 4 5 6 7 8 9 10" at bounding box center [347, 426] width 628 height 29
select select "2"
click option "2" at bounding box center [0, 0] width 0 height 0
checkbox input "false"
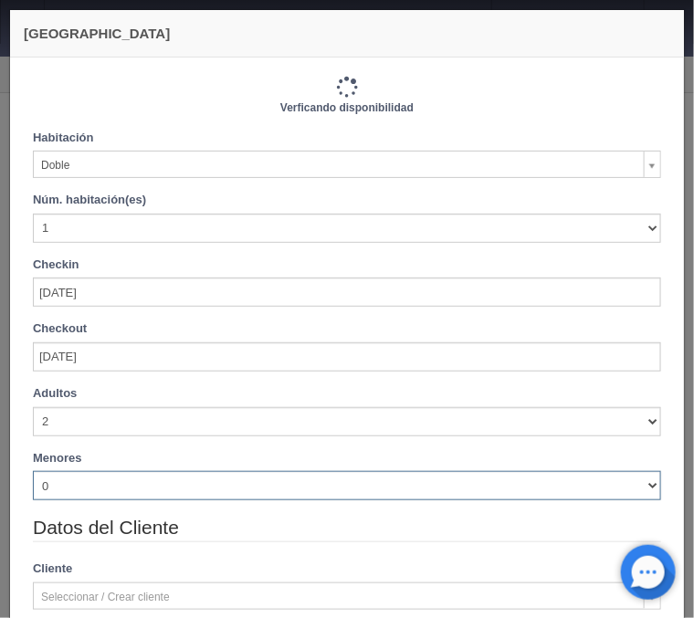
click at [33, 471] on select "0 1 2 3 4 5 6 7 8 9 10" at bounding box center [347, 485] width 628 height 29
type input "2310.00"
checkbox input "false"
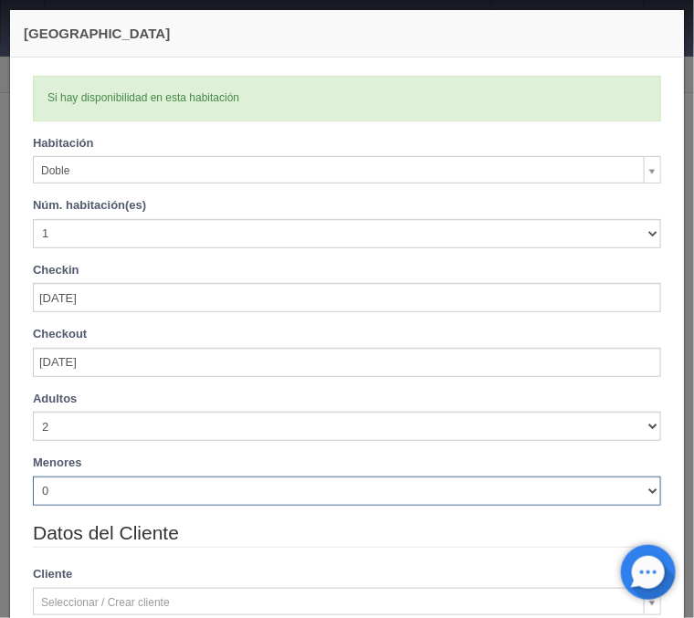
select select "3"
click option "3" at bounding box center [0, 0] width 0 height 0
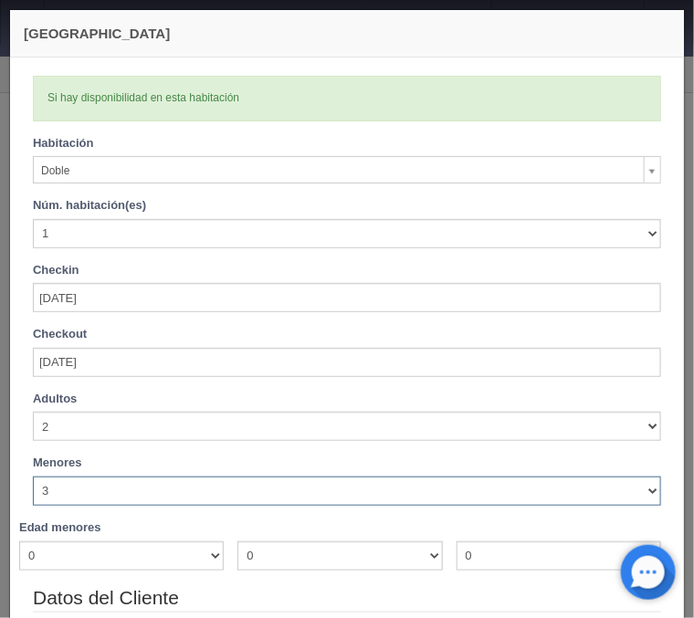
checkbox input "false"
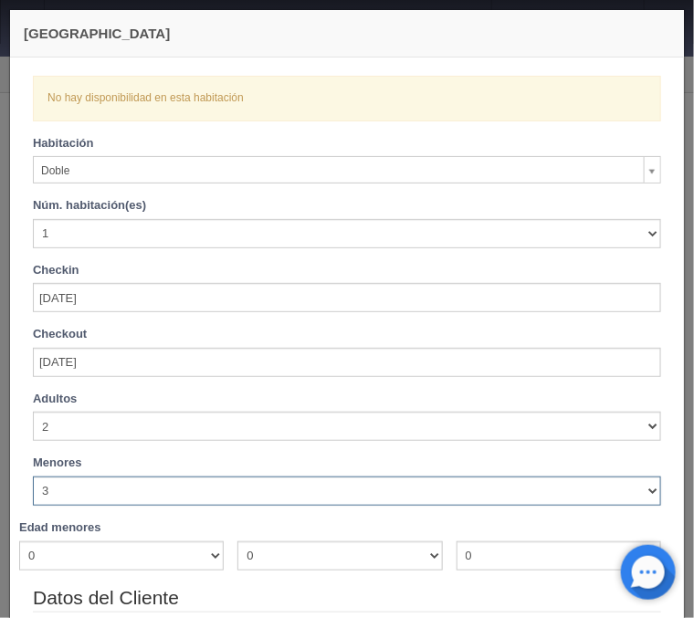
click at [33, 477] on select "0 1 2 3 4 5 6 7 8 9 10" at bounding box center [347, 491] width 628 height 29
select select "2"
click option "2" at bounding box center [0, 0] width 0 height 0
checkbox input "false"
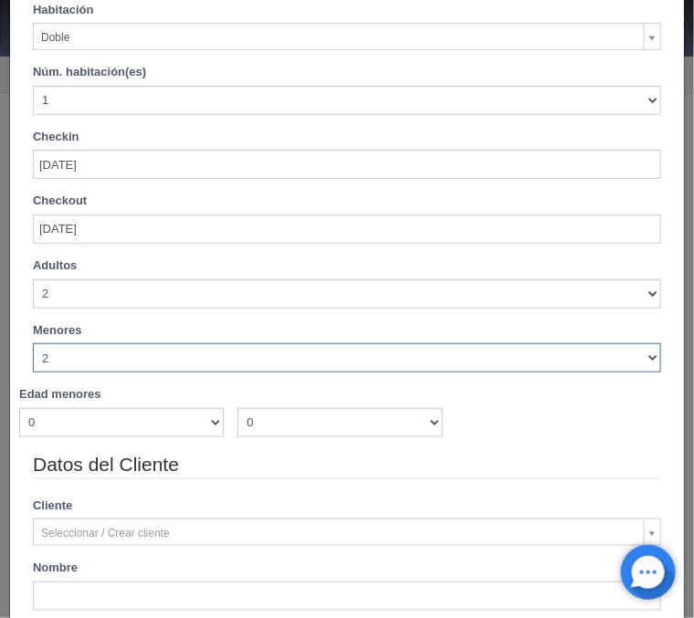
type input "2310.00"
checkbox input "false"
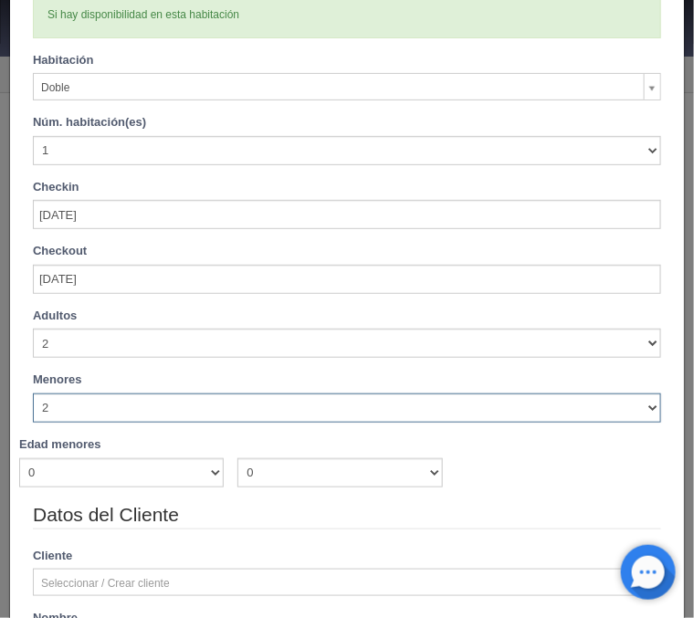
scroll to position [220, 0]
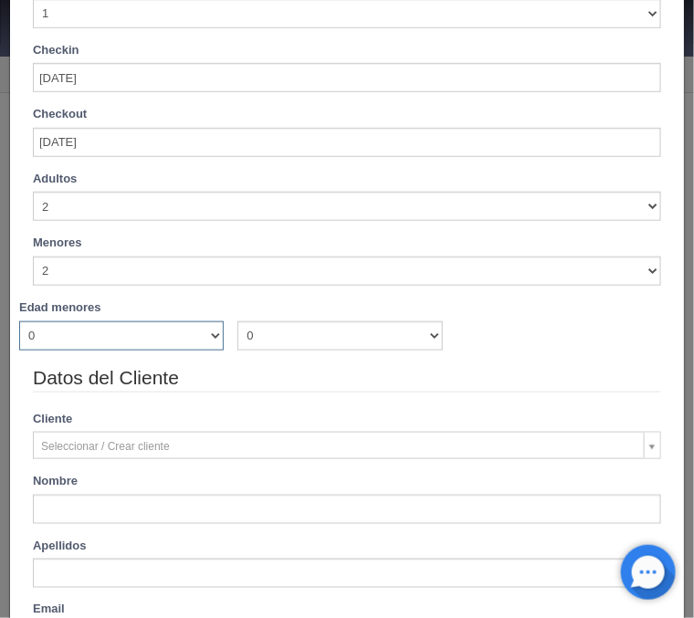
click at [19, 321] on select "0 1 2 3 4 5 6 7 8 9 10 11 12 13 14 15 16 17 18" at bounding box center [121, 335] width 205 height 29
select select "6"
click option "6" at bounding box center [0, 0] width 0 height 0
checkbox input "false"
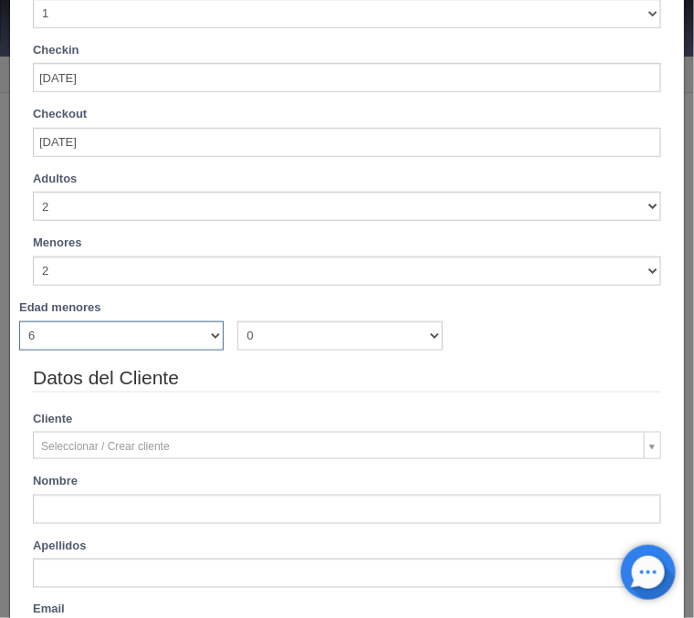
scroll to position [213, 0]
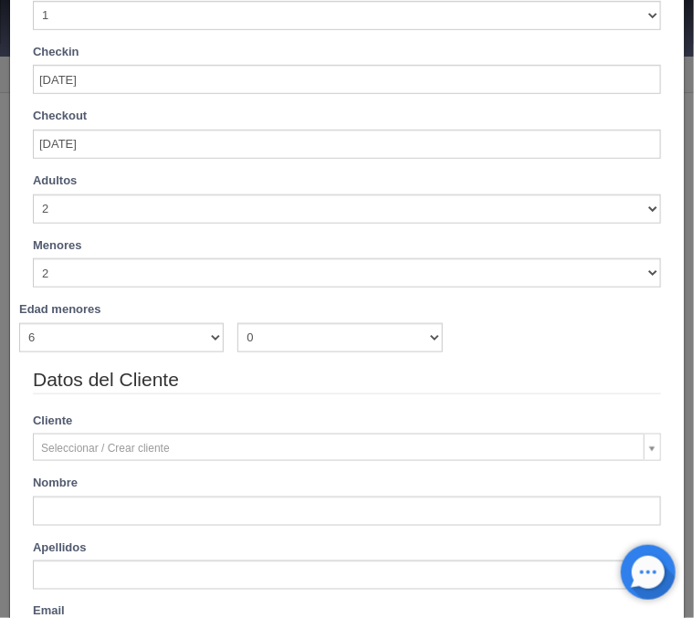
click at [291, 351] on div "Adultos 1 2 3 4 5 6 7 8 9 10 Menores 0 1 2 3 4 5 6 7 8 9 10 Edad menores 0 1 2 …" at bounding box center [347, 270] width 656 height 194
click at [237, 323] on select "0 1 2 3 4 5 6 7 8 9 10 11 12 13 14 15 16 17 18" at bounding box center [339, 337] width 205 height 29
type input "2610.00"
checkbox input "false"
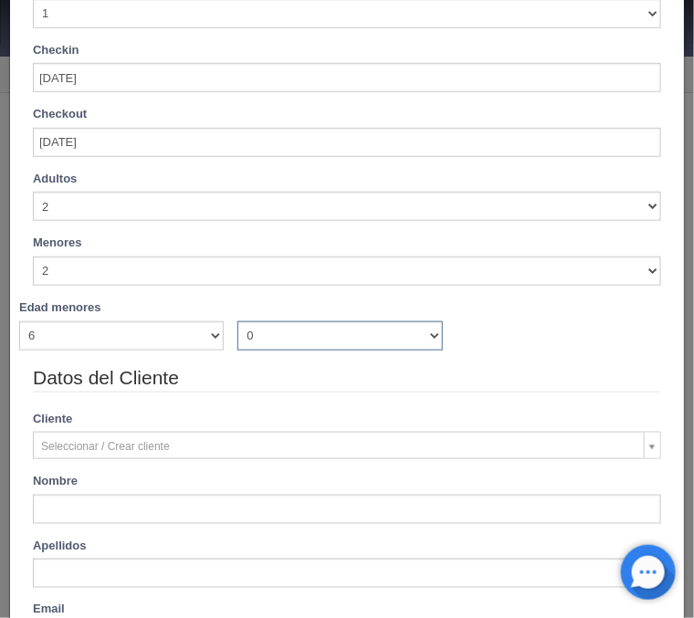
select select "7"
click option "7" at bounding box center [0, 0] width 0 height 0
checkbox input "false"
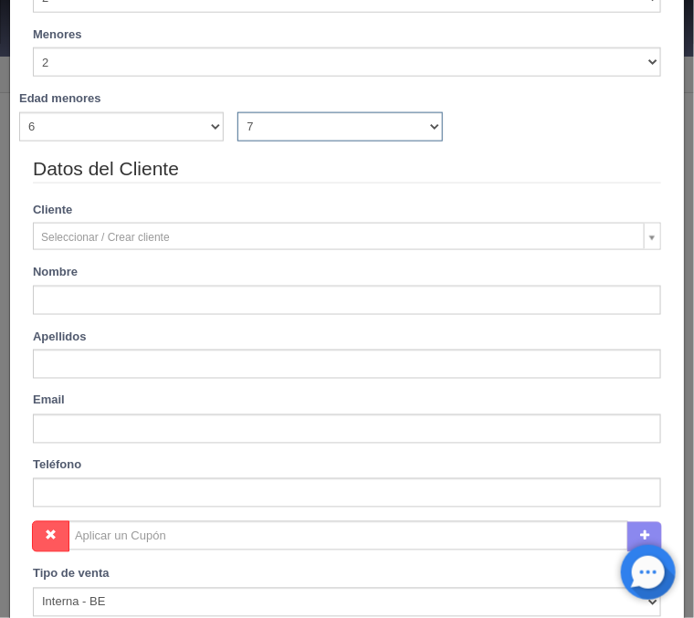
scroll to position [507, 0]
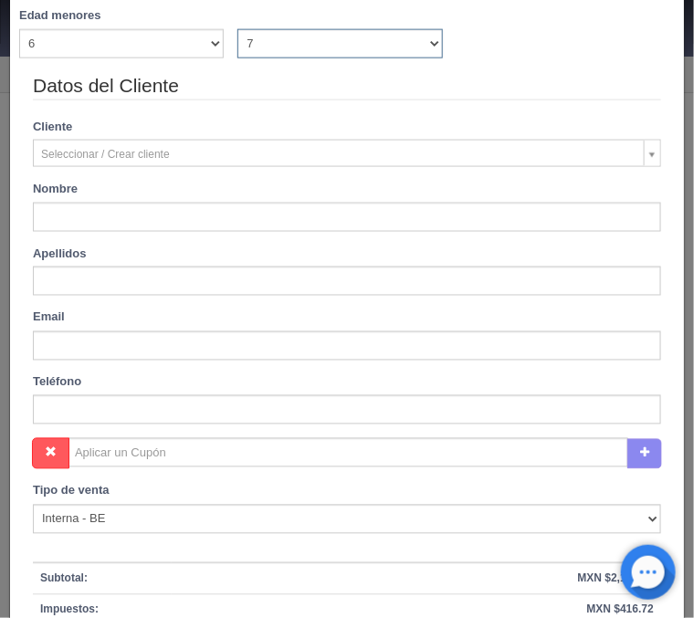
type input "2610.00"
checkbox input "false"
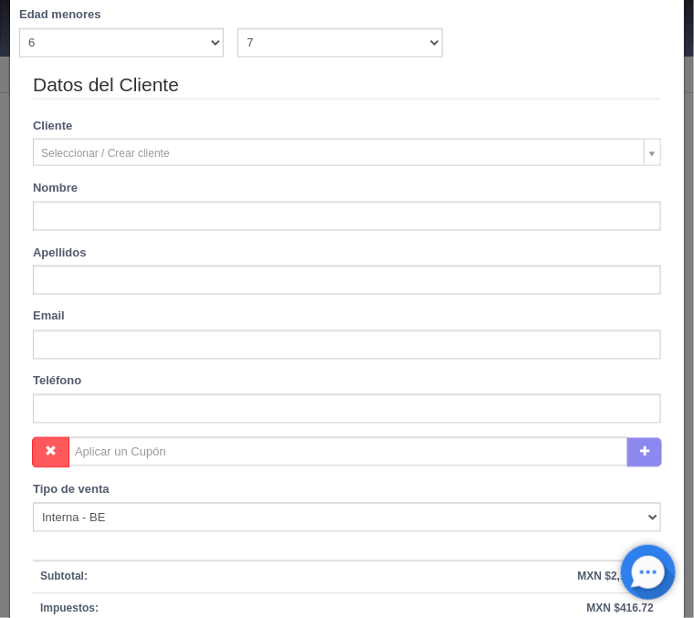
type input "[PERSON_NAME]"
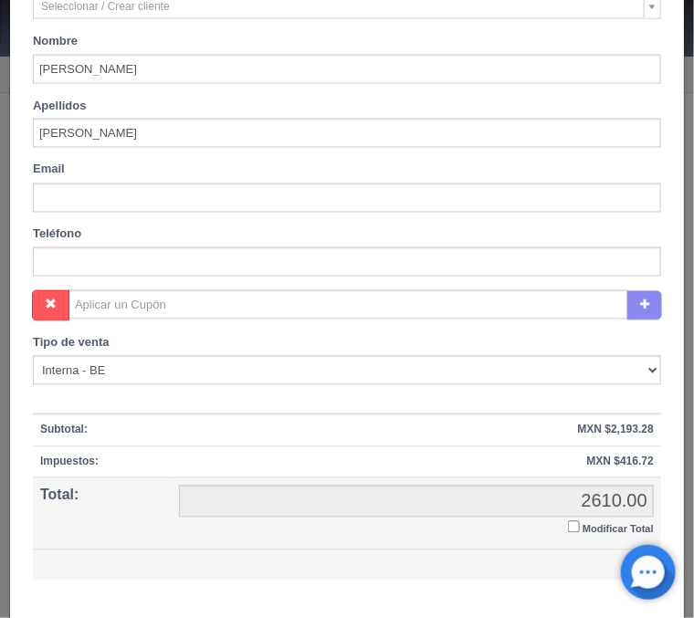
scroll to position [744, 0]
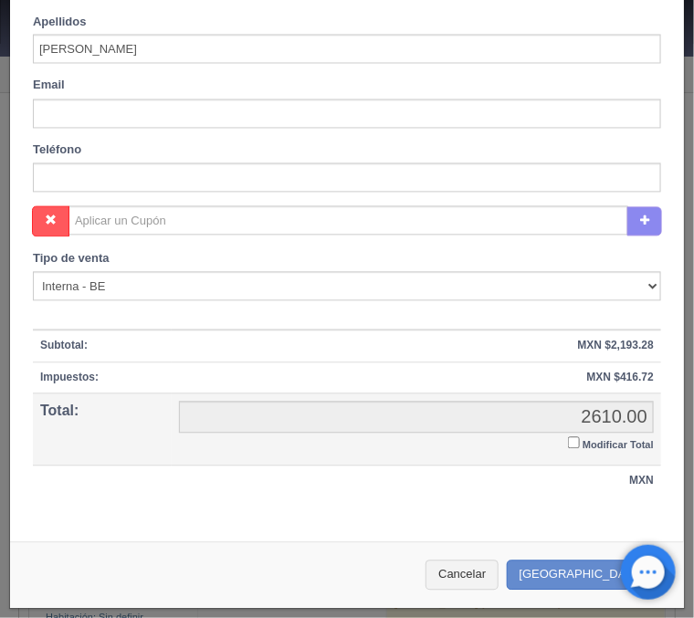
click at [573, 447] on input "Modificar Total" at bounding box center [574, 443] width 12 height 12
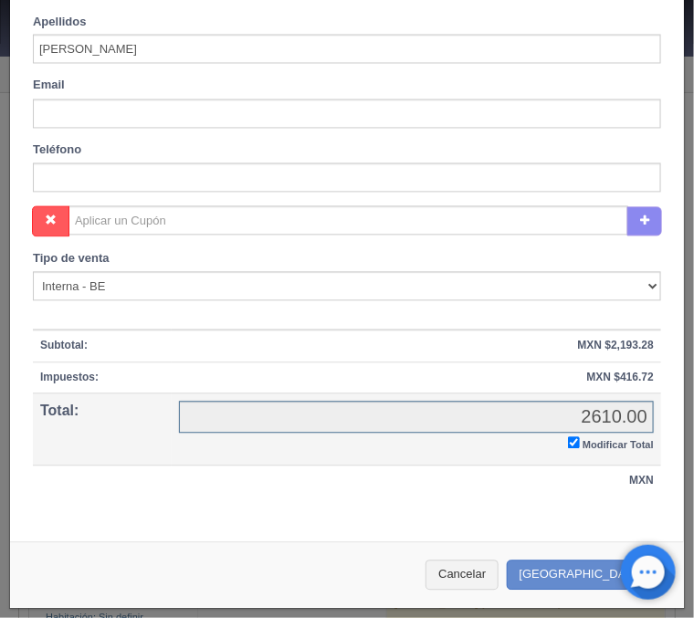
checkbox input "true"
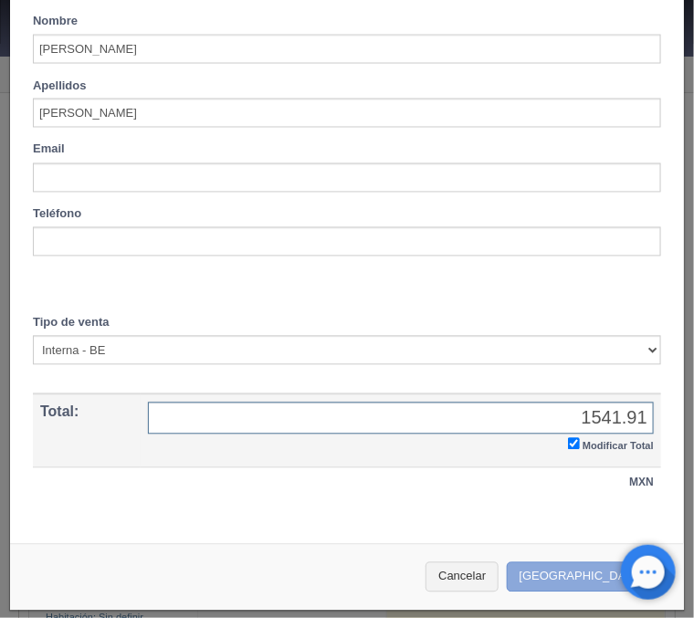
type input "1541.91"
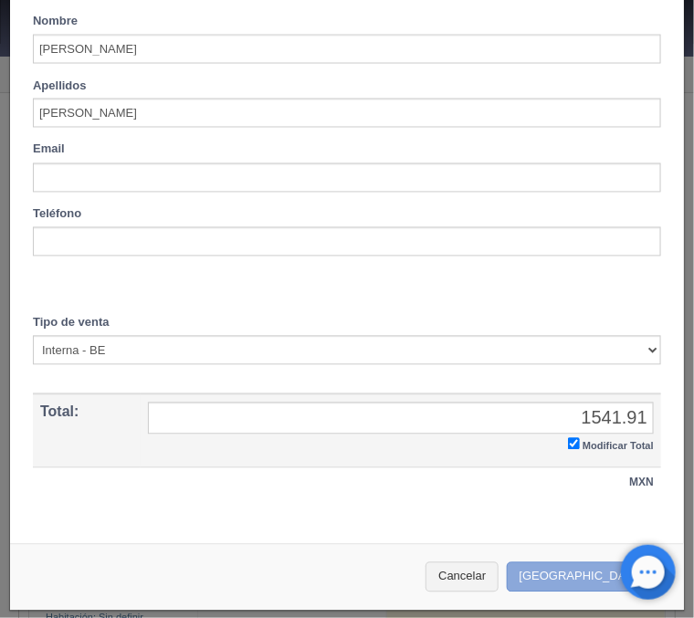
click at [609, 583] on button "Crear Reserva" at bounding box center [586, 577] width 159 height 30
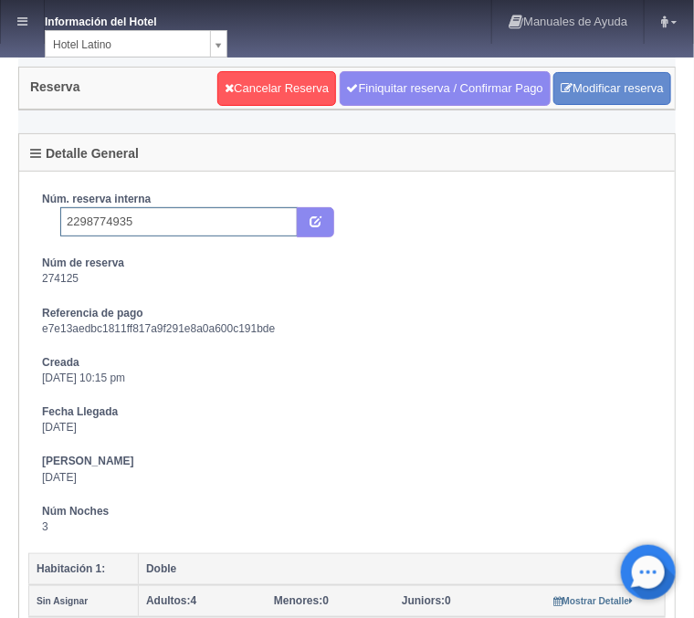
click at [224, 221] on input "2298774935" at bounding box center [178, 221] width 237 height 29
type input "2298774935 Expedia"
click at [325, 215] on button "submit" at bounding box center [315, 222] width 37 height 31
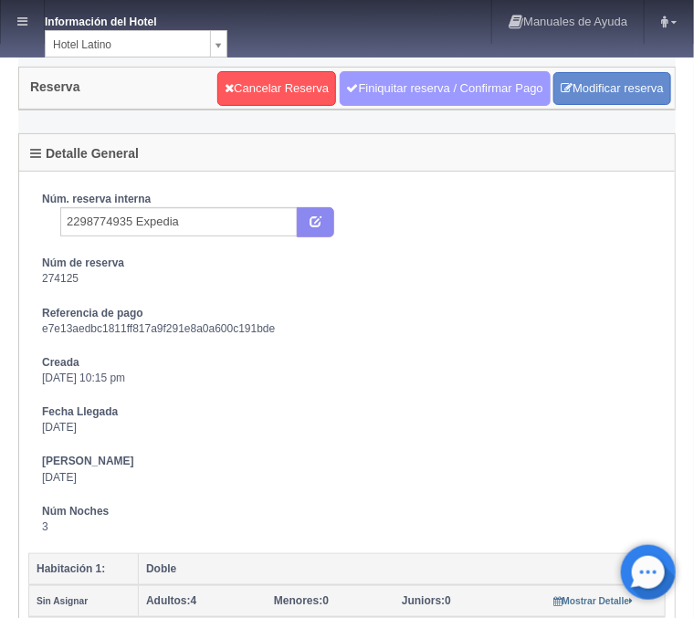
click at [384, 93] on link "Finiquitar reserva / Confirmar Pago" at bounding box center [445, 88] width 211 height 35
